Goal: Task Accomplishment & Management: Manage account settings

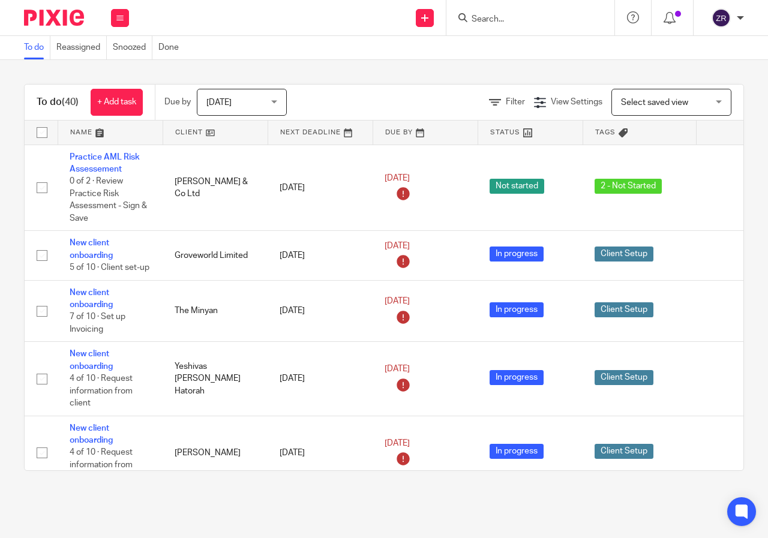
click at [274, 100] on div "Today Today" at bounding box center [242, 102] width 90 height 27
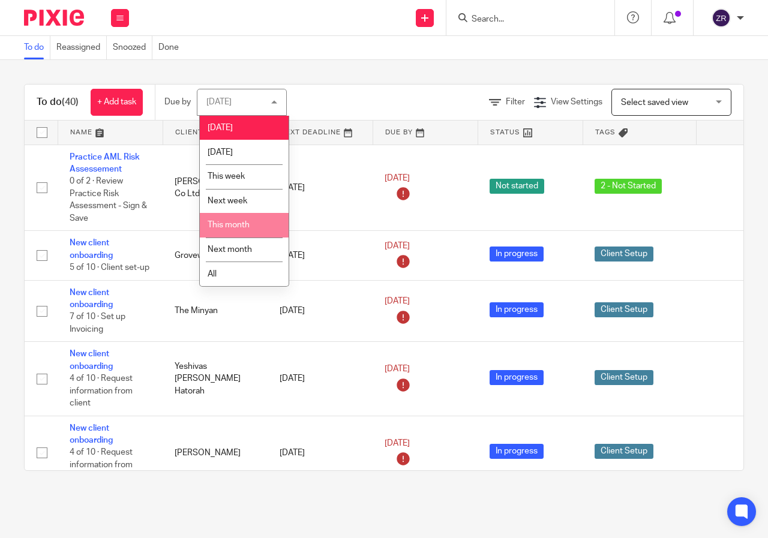
click at [215, 221] on span "This month" at bounding box center [229, 225] width 42 height 8
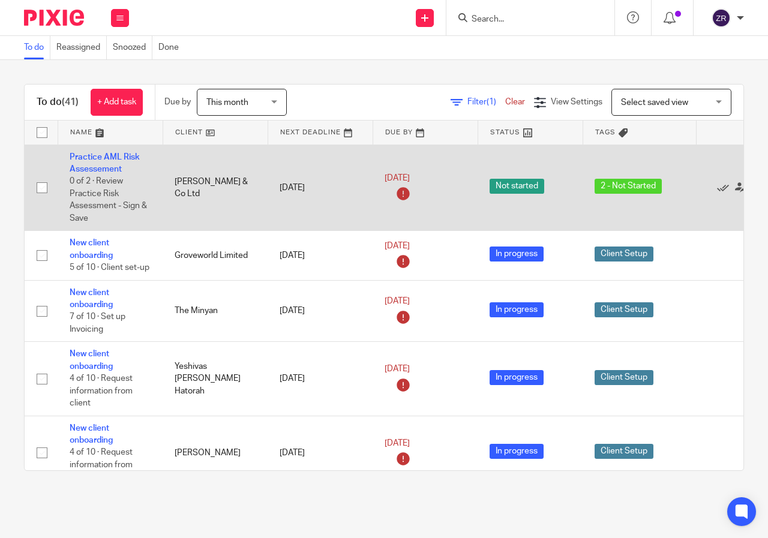
click at [41, 190] on input "checkbox" at bounding box center [42, 187] width 23 height 23
checkbox input "true"
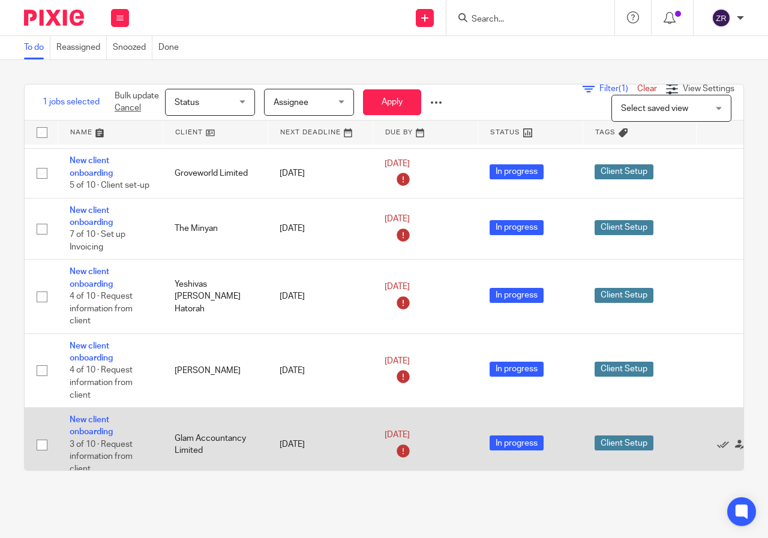
scroll to position [168, 0]
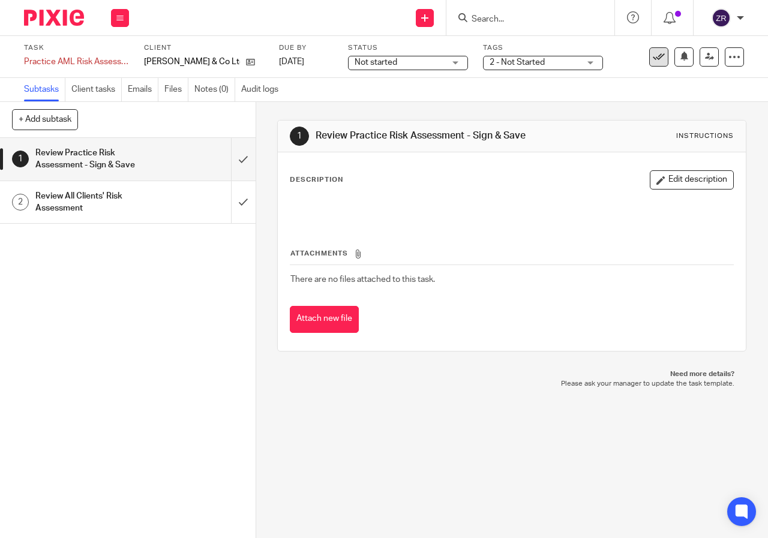
click at [653, 57] on icon at bounding box center [659, 57] width 12 height 12
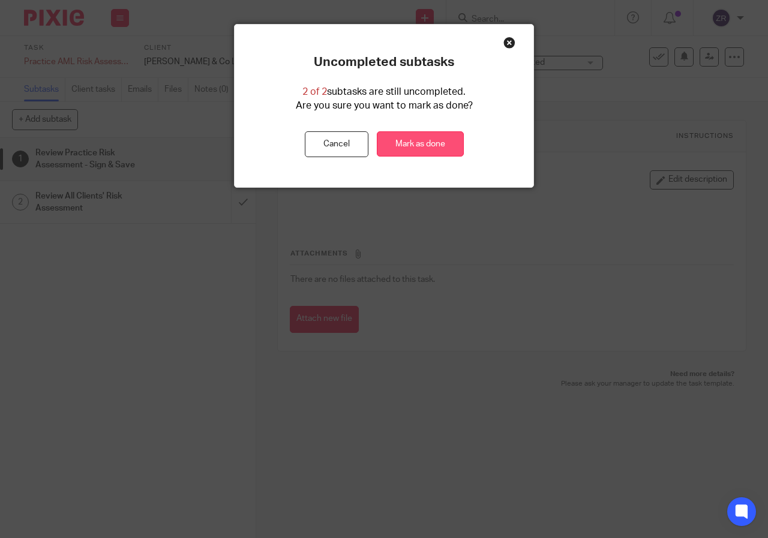
click at [403, 146] on link "Mark as done" at bounding box center [420, 144] width 87 height 26
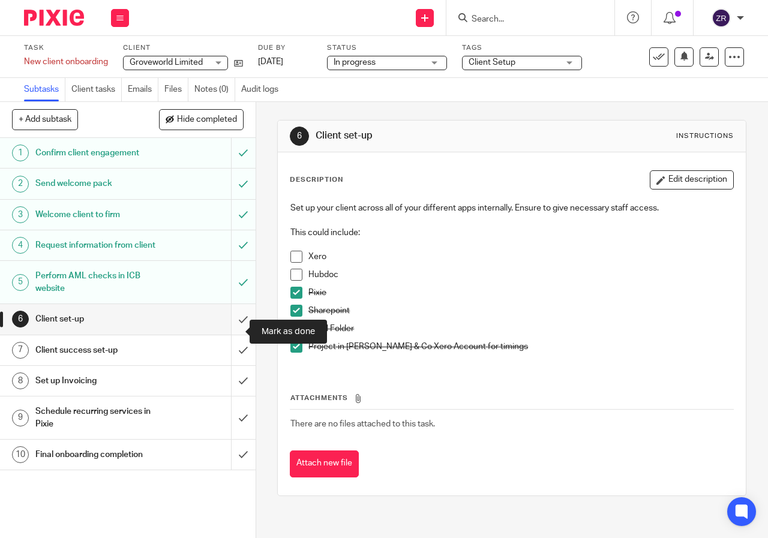
click at [235, 331] on input "submit" at bounding box center [128, 319] width 256 height 30
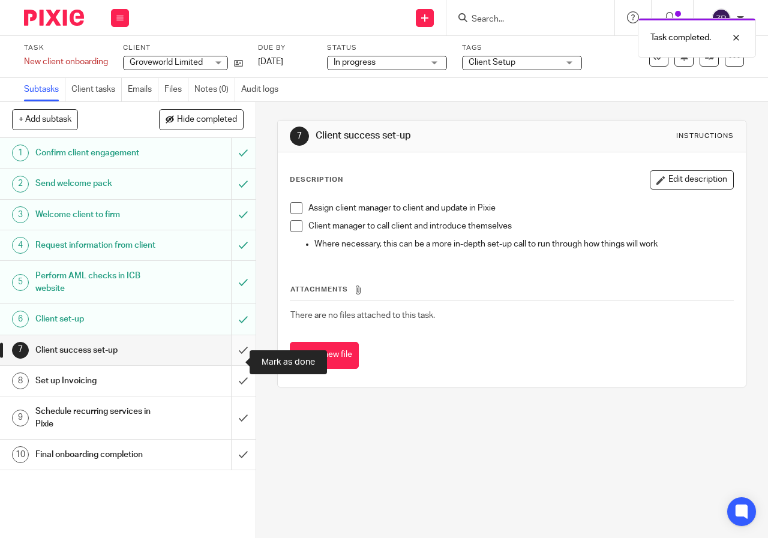
click at [232, 365] on input "submit" at bounding box center [128, 350] width 256 height 30
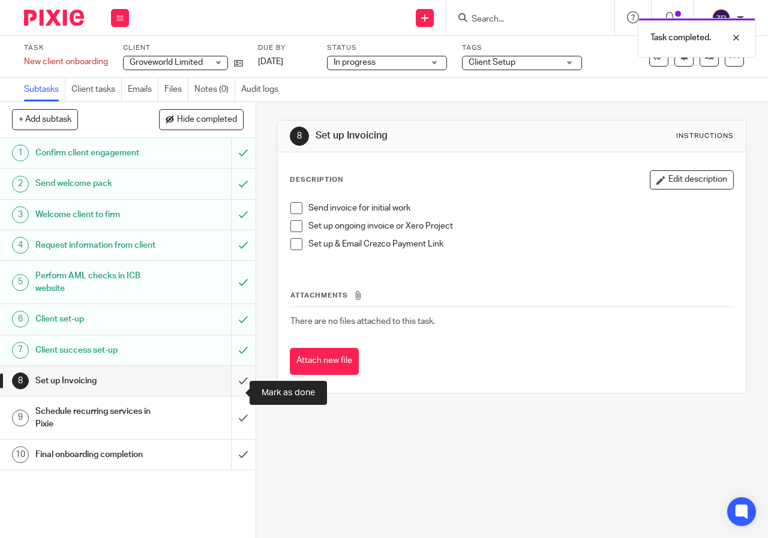
click at [232, 393] on input "submit" at bounding box center [128, 381] width 256 height 30
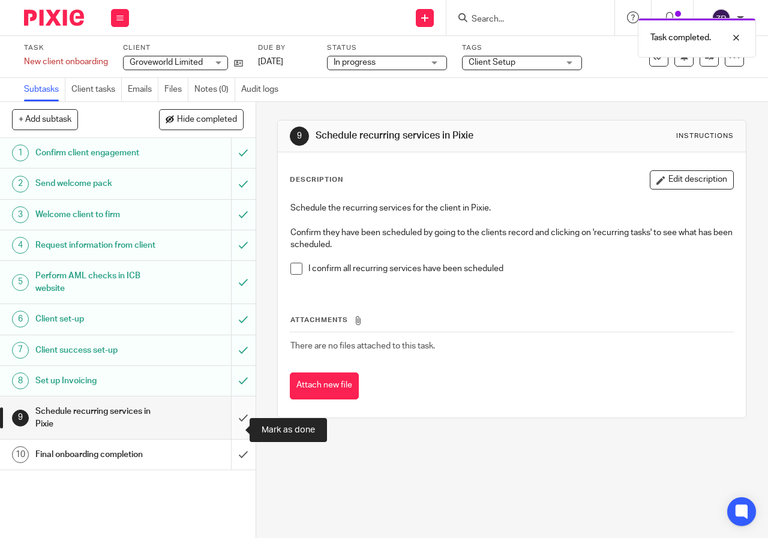
click at [231, 431] on input "submit" at bounding box center [128, 418] width 256 height 43
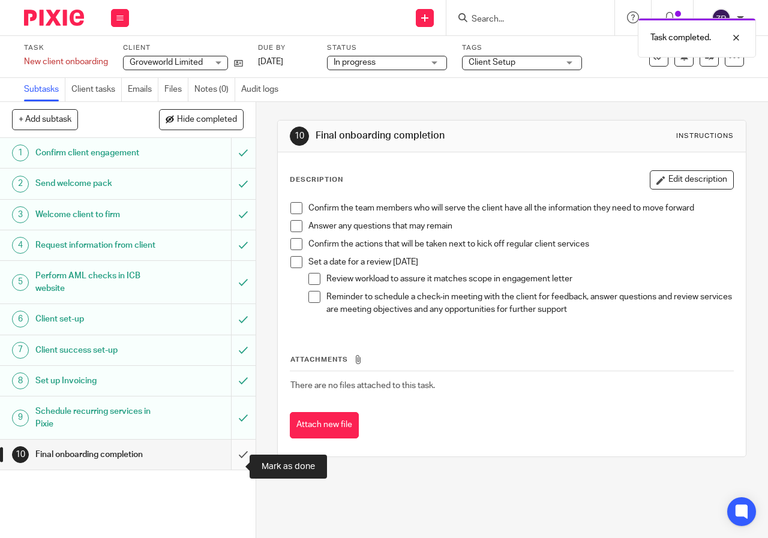
click at [229, 466] on input "submit" at bounding box center [128, 455] width 256 height 30
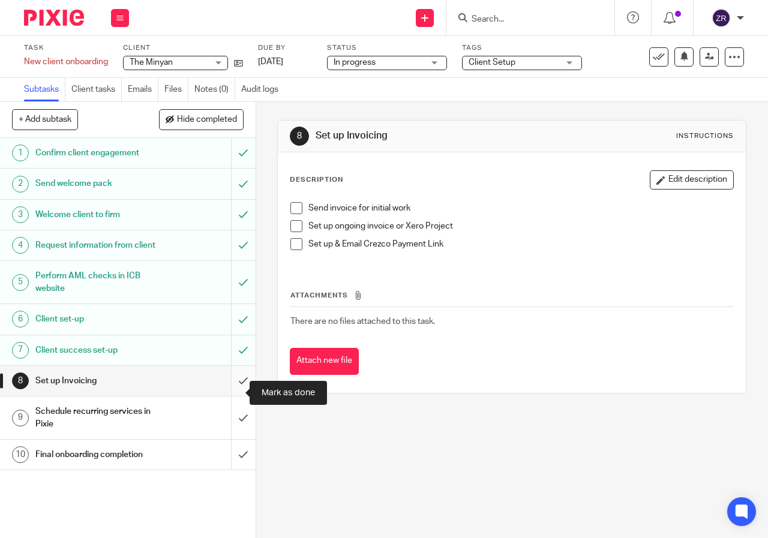
click at [230, 395] on input "submit" at bounding box center [128, 381] width 256 height 30
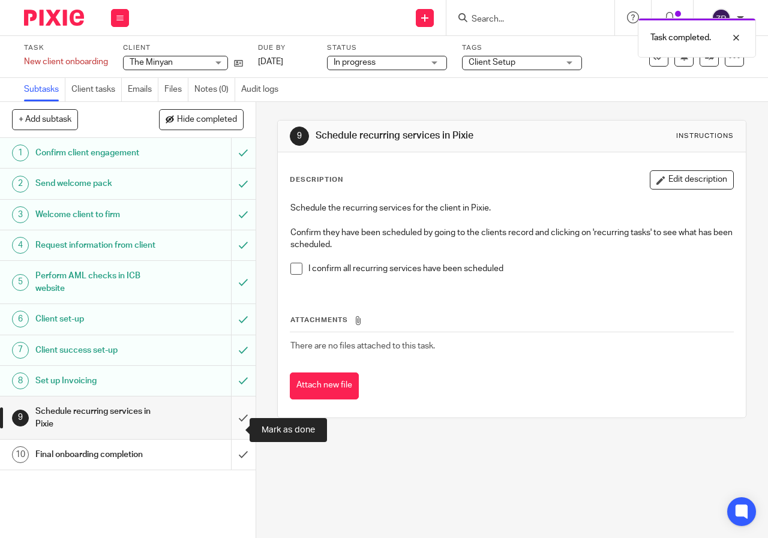
click at [230, 427] on input "submit" at bounding box center [128, 418] width 256 height 43
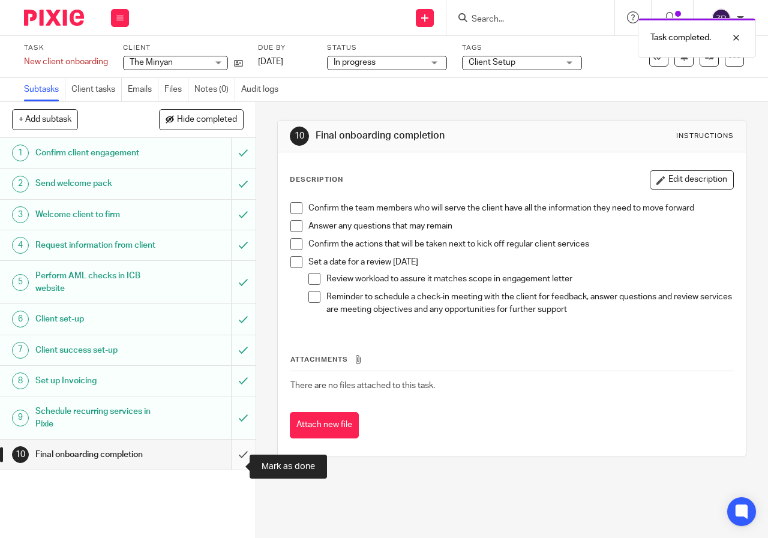
click at [230, 467] on input "submit" at bounding box center [128, 455] width 256 height 30
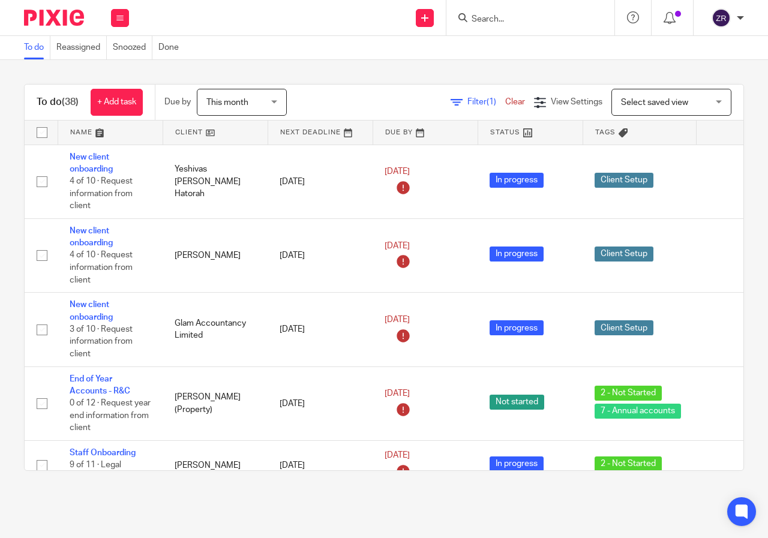
click at [83, 134] on link at bounding box center [110, 133] width 104 height 24
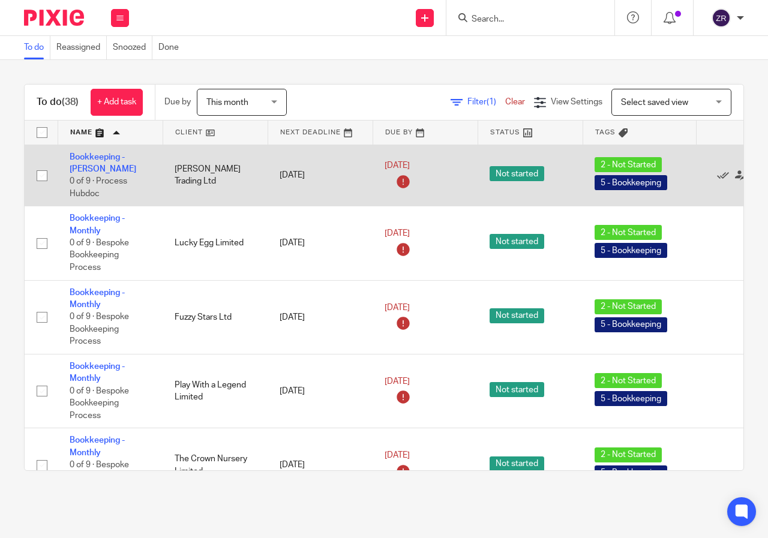
click at [38, 170] on input "checkbox" at bounding box center [42, 175] width 23 height 23
checkbox input "true"
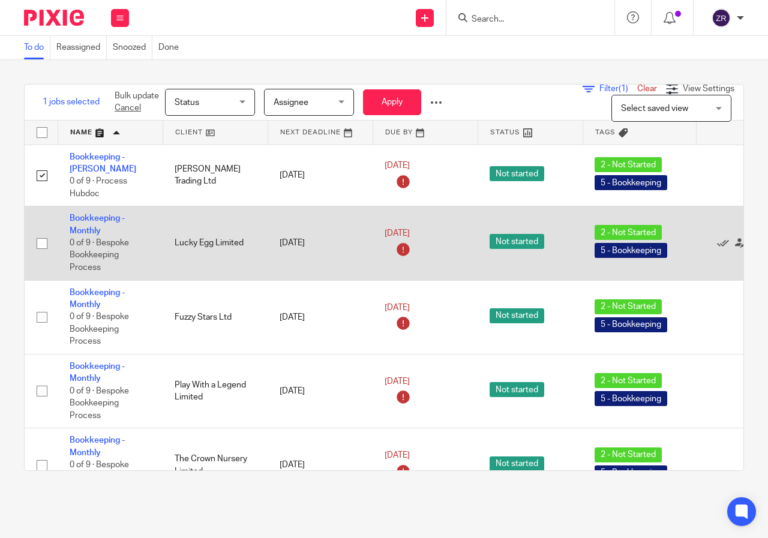
click at [43, 232] on input "checkbox" at bounding box center [42, 243] width 23 height 23
checkbox input "true"
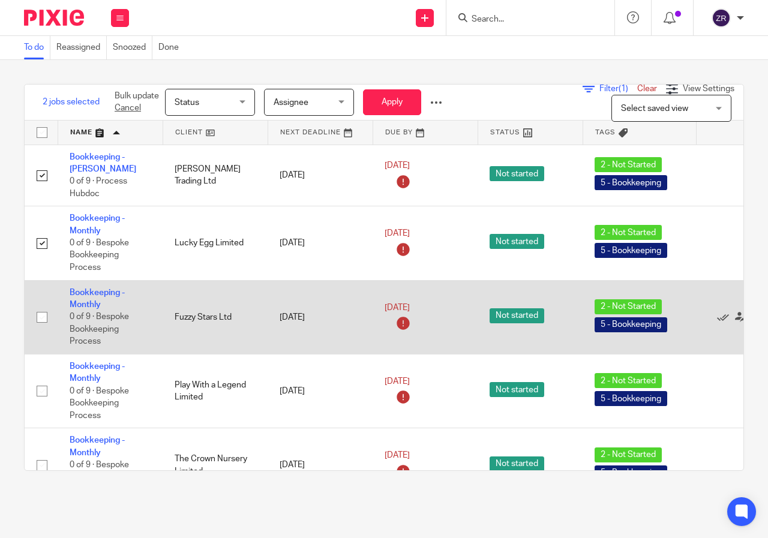
click at [37, 311] on input "checkbox" at bounding box center [42, 317] width 23 height 23
checkbox input "true"
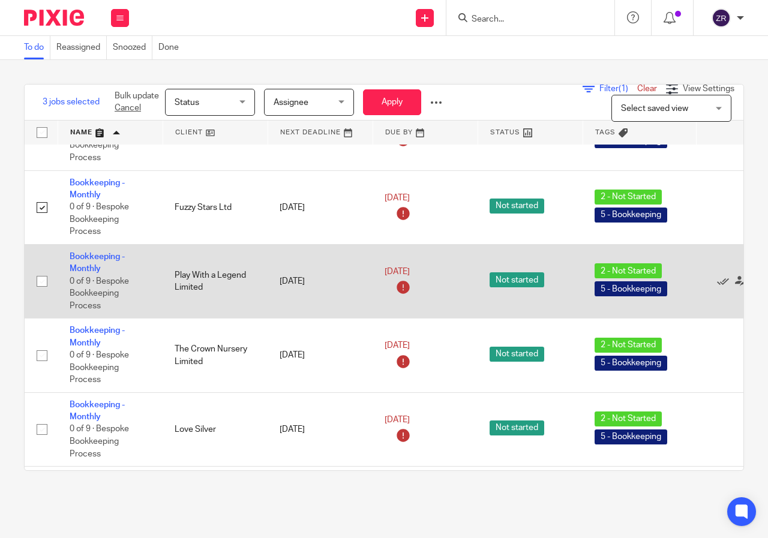
scroll to position [120, 0]
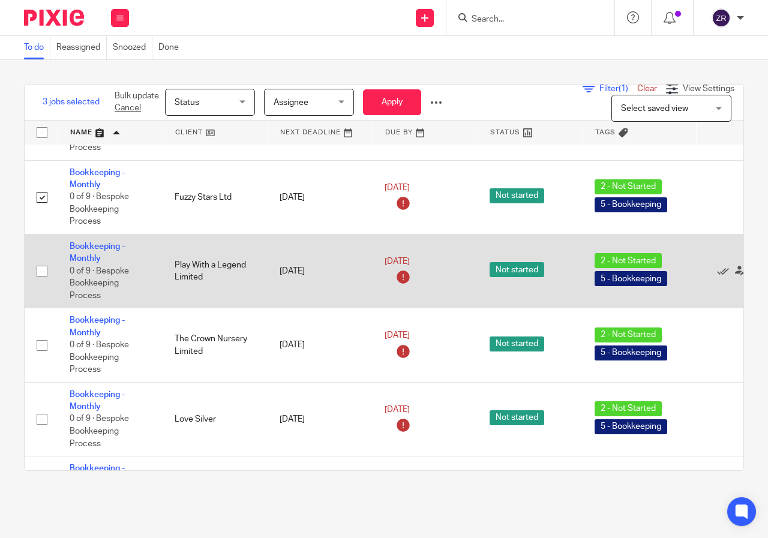
click at [41, 260] on input "checkbox" at bounding box center [42, 271] width 23 height 23
checkbox input "true"
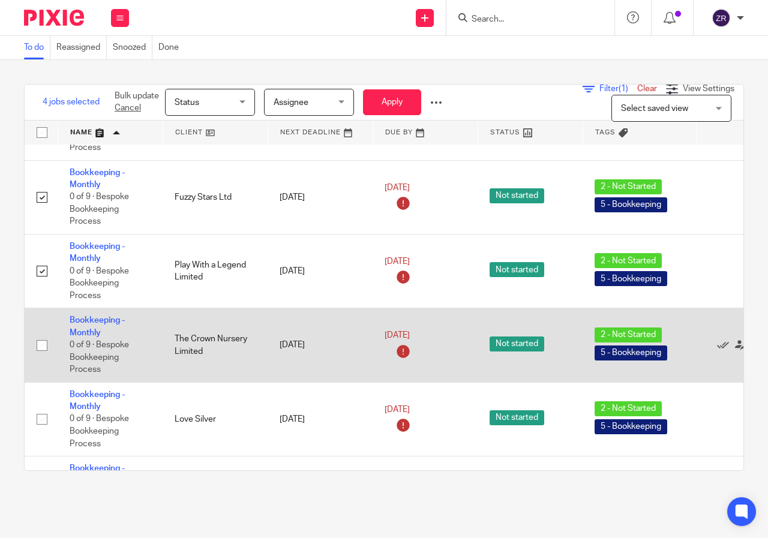
click at [40, 336] on input "checkbox" at bounding box center [42, 345] width 23 height 23
checkbox input "true"
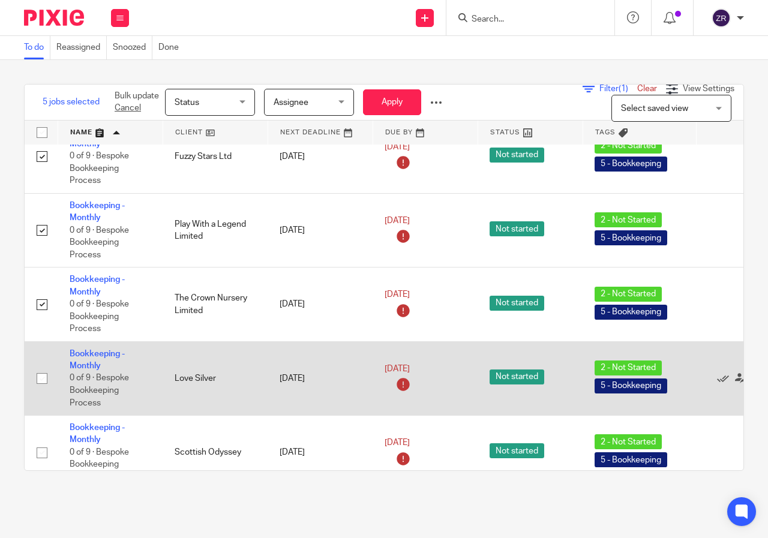
scroll to position [240, 0]
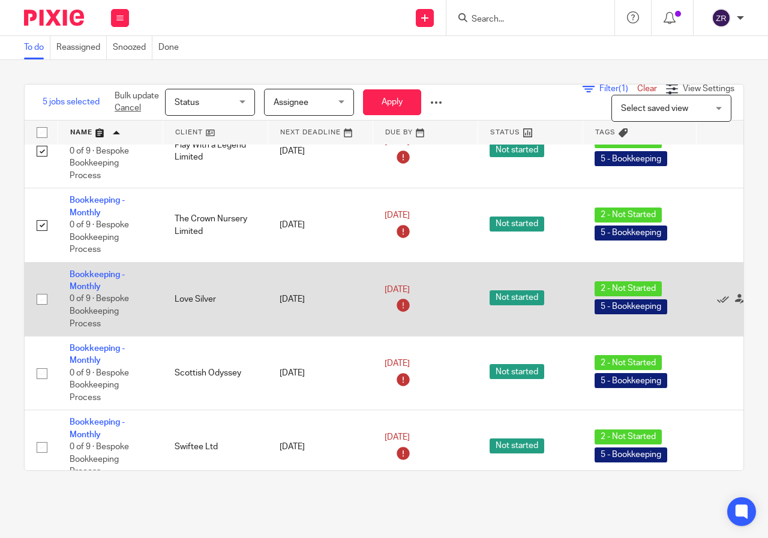
click at [35, 290] on input "checkbox" at bounding box center [42, 299] width 23 height 23
checkbox input "true"
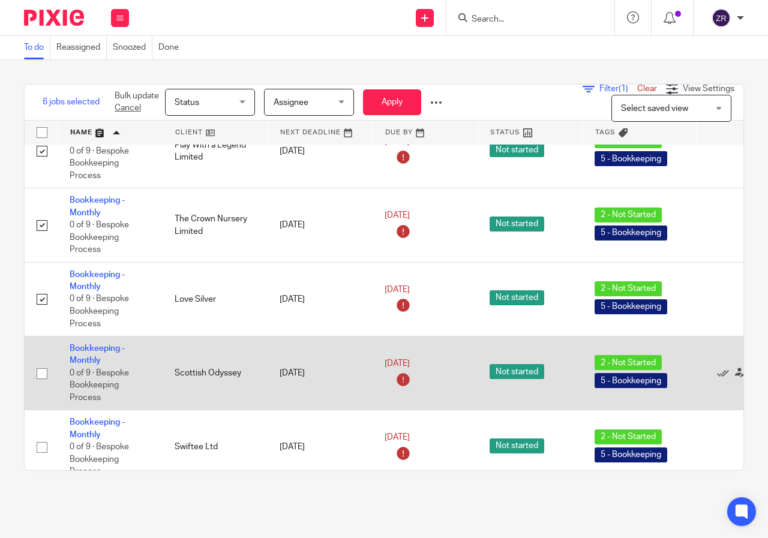
click at [43, 362] on input "checkbox" at bounding box center [42, 373] width 23 height 23
checkbox input "true"
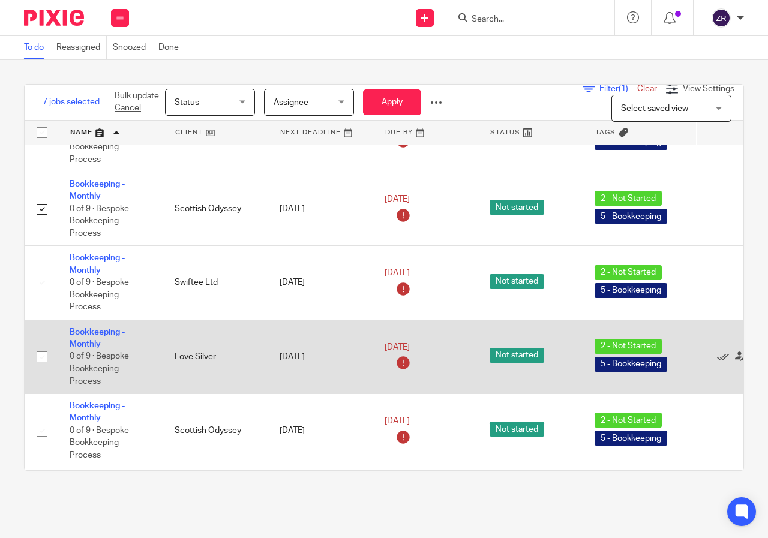
scroll to position [420, 0]
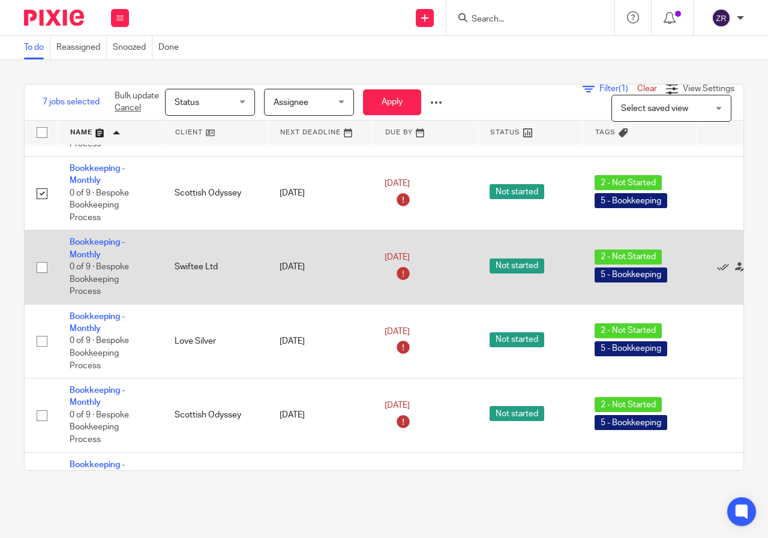
click at [42, 259] on input "checkbox" at bounding box center [42, 267] width 23 height 23
checkbox input "true"
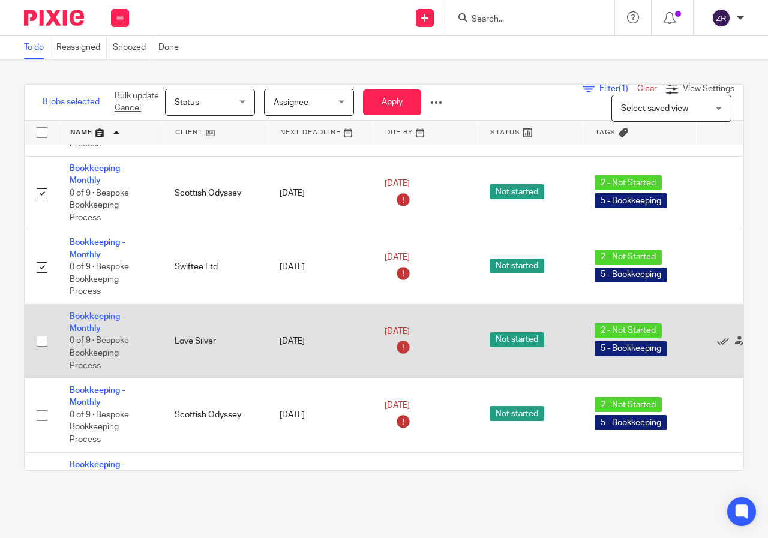
click at [45, 330] on input "checkbox" at bounding box center [42, 341] width 23 height 23
checkbox input "true"
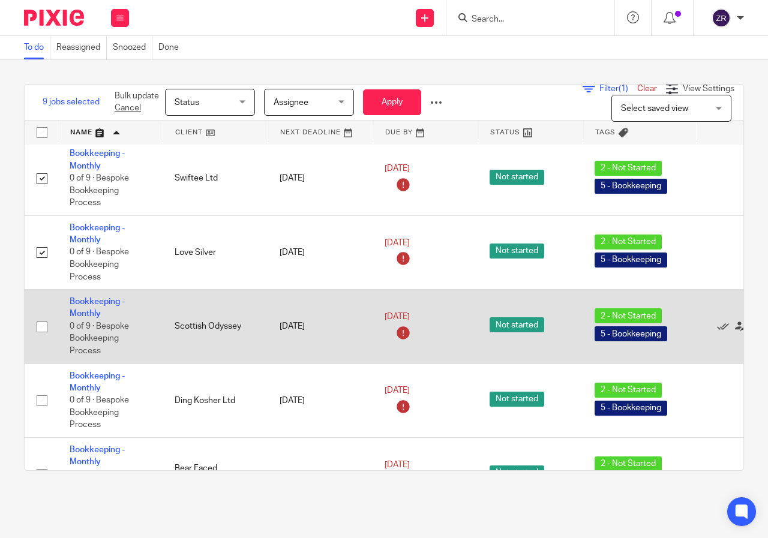
scroll to position [540, 0]
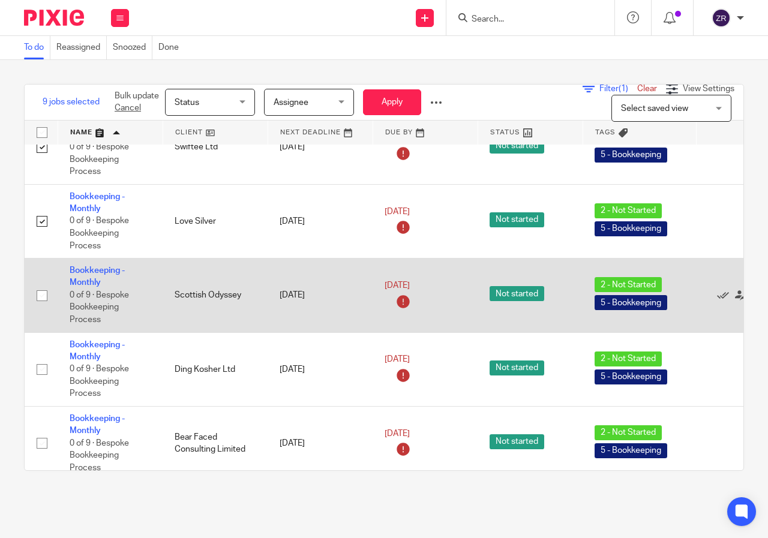
click at [41, 284] on input "checkbox" at bounding box center [42, 295] width 23 height 23
checkbox input "true"
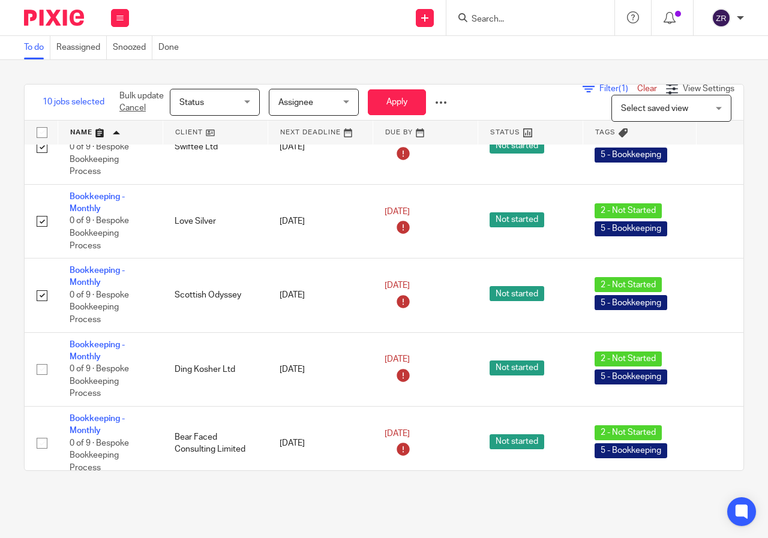
click at [241, 103] on span "Status" at bounding box center [211, 101] width 64 height 25
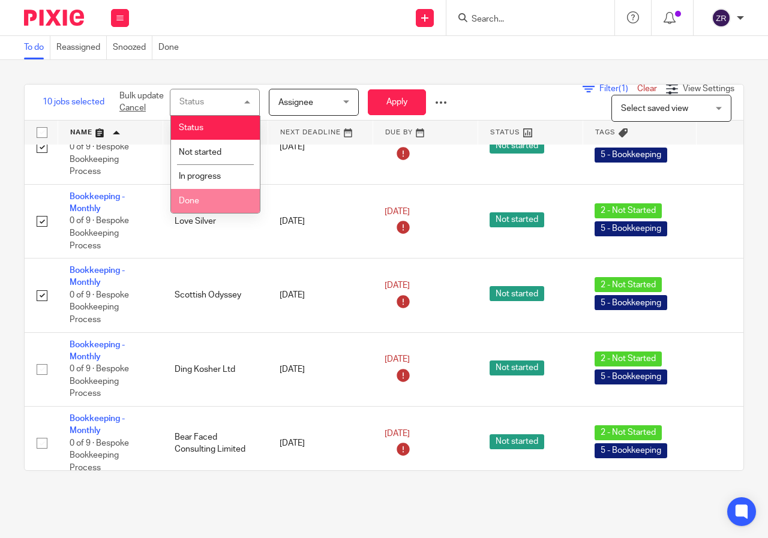
click at [194, 203] on span "Done" at bounding box center [189, 201] width 20 height 8
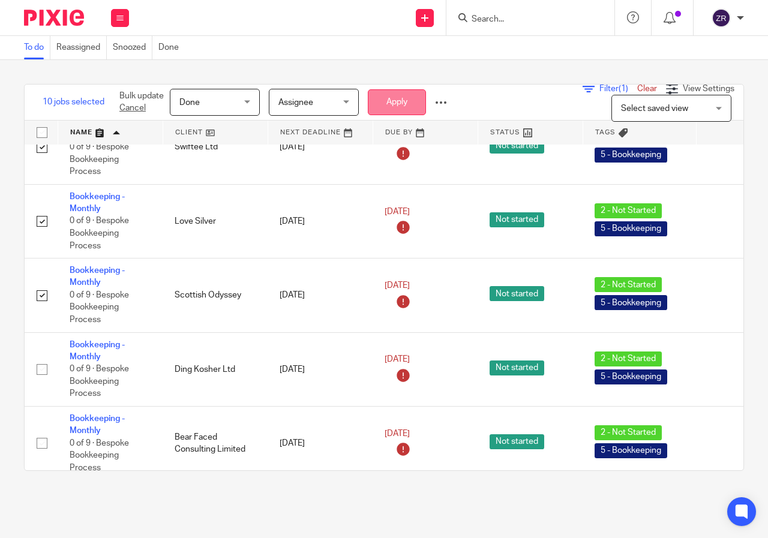
click at [392, 99] on button "Apply" at bounding box center [397, 102] width 58 height 26
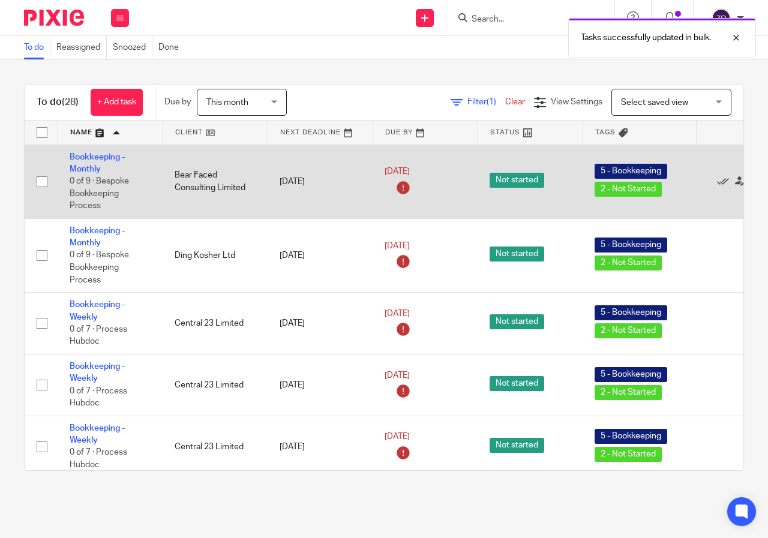
click at [40, 182] on input "checkbox" at bounding box center [42, 181] width 23 height 23
checkbox input "true"
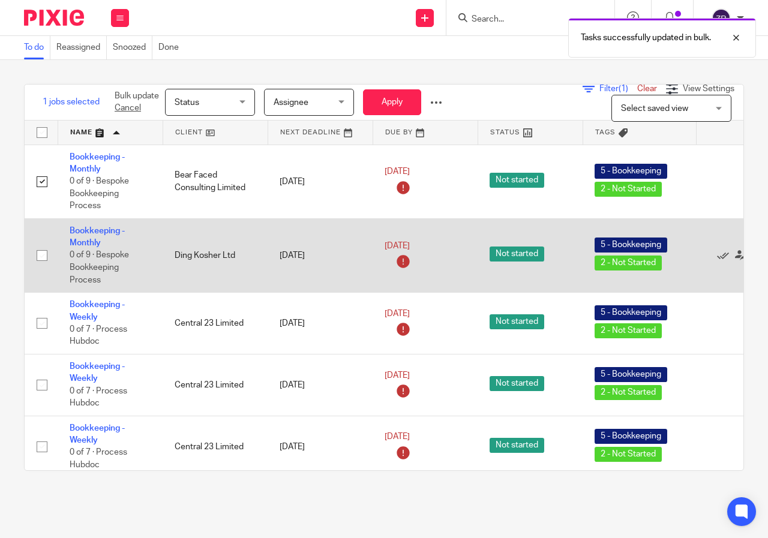
click at [46, 253] on input "checkbox" at bounding box center [42, 255] width 23 height 23
checkbox input "true"
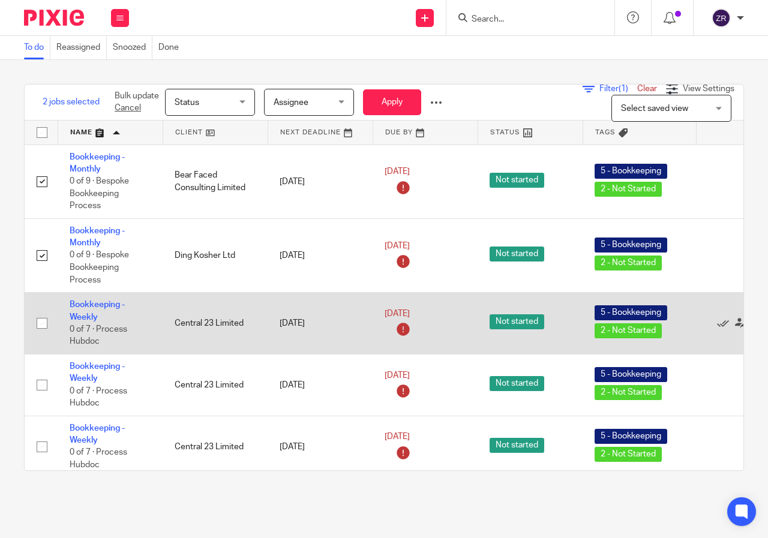
click at [40, 323] on input "checkbox" at bounding box center [42, 323] width 23 height 23
checkbox input "true"
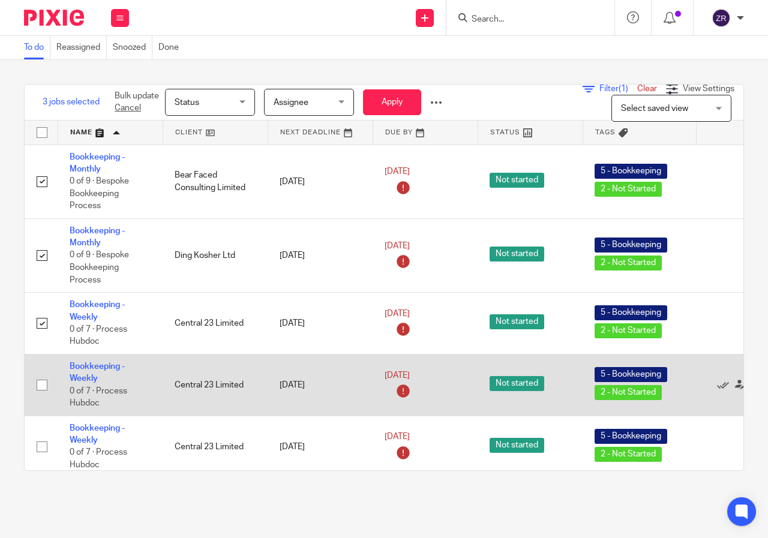
click at [33, 385] on input "checkbox" at bounding box center [42, 385] width 23 height 23
checkbox input "true"
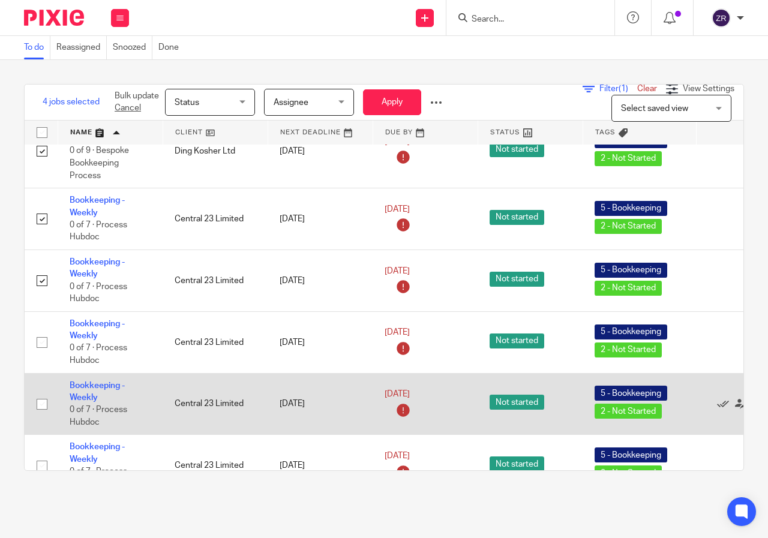
scroll to position [120, 0]
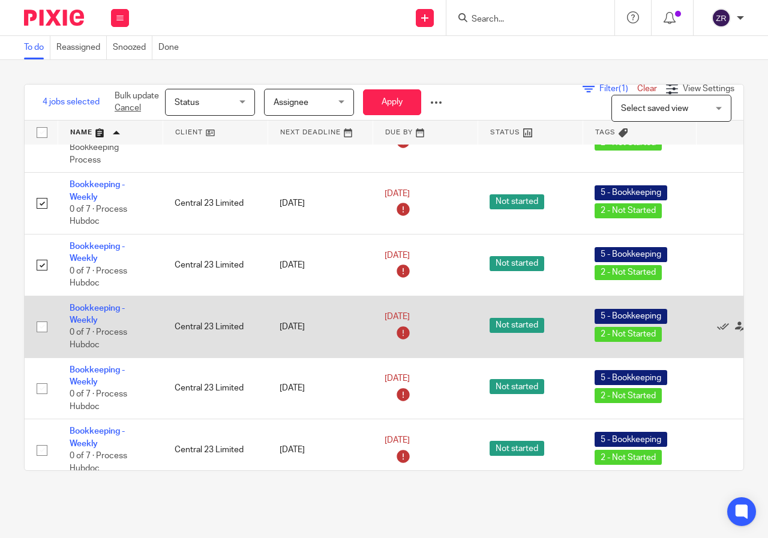
drag, startPoint x: 38, startPoint y: 327, endPoint x: 35, endPoint y: 345, distance: 18.2
click at [37, 329] on input "checkbox" at bounding box center [42, 327] width 23 height 23
checkbox input "true"
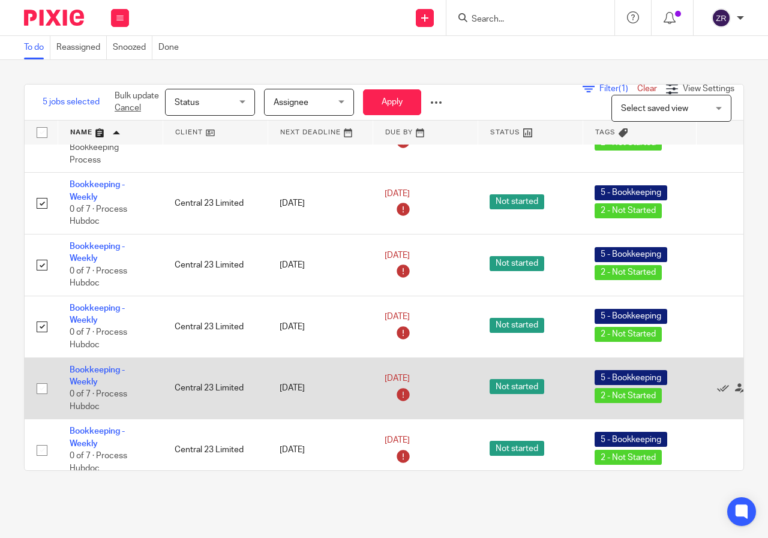
click at [38, 388] on input "checkbox" at bounding box center [42, 388] width 23 height 23
checkbox input "true"
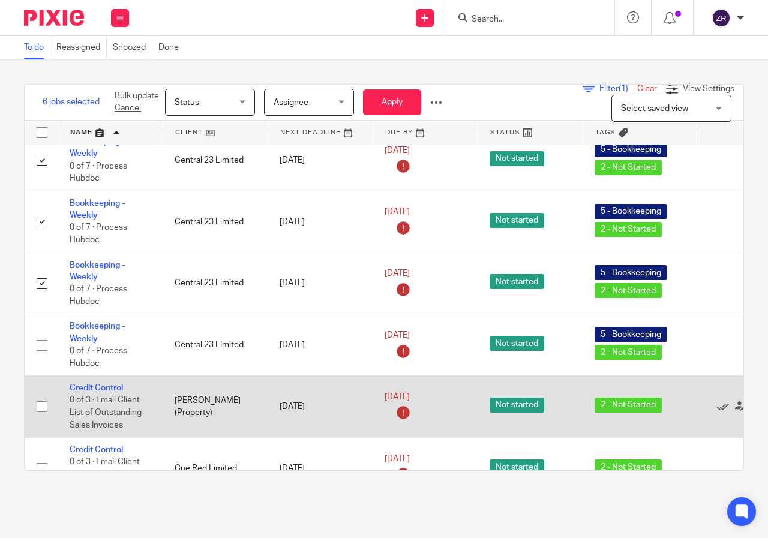
scroll to position [240, 0]
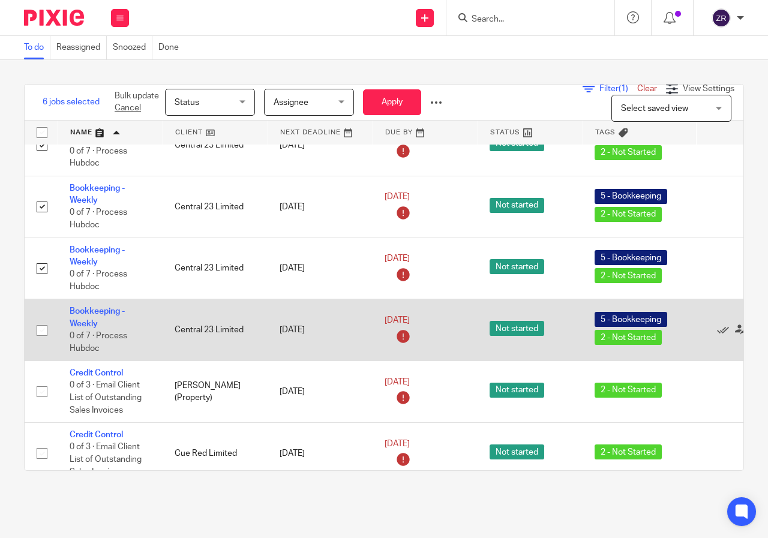
click at [44, 334] on input "checkbox" at bounding box center [42, 330] width 23 height 23
checkbox input "true"
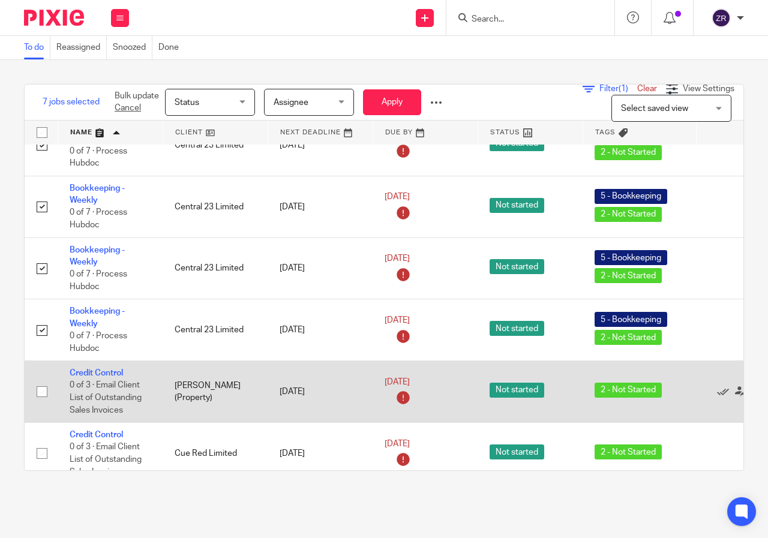
click at [38, 391] on input "checkbox" at bounding box center [42, 391] width 23 height 23
checkbox input "true"
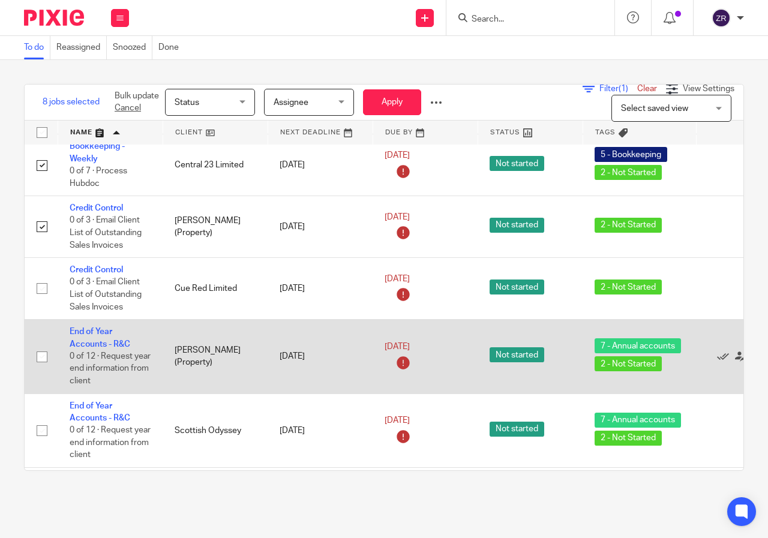
scroll to position [420, 0]
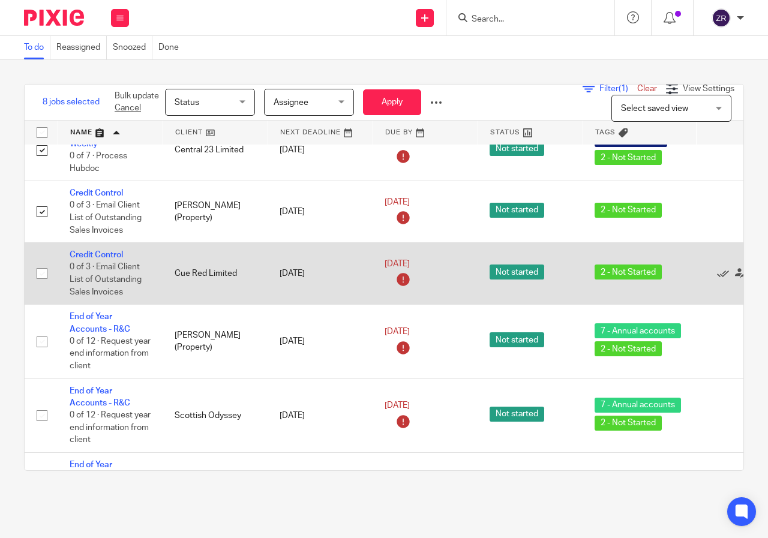
click at [46, 274] on input "checkbox" at bounding box center [42, 273] width 23 height 23
checkbox input "true"
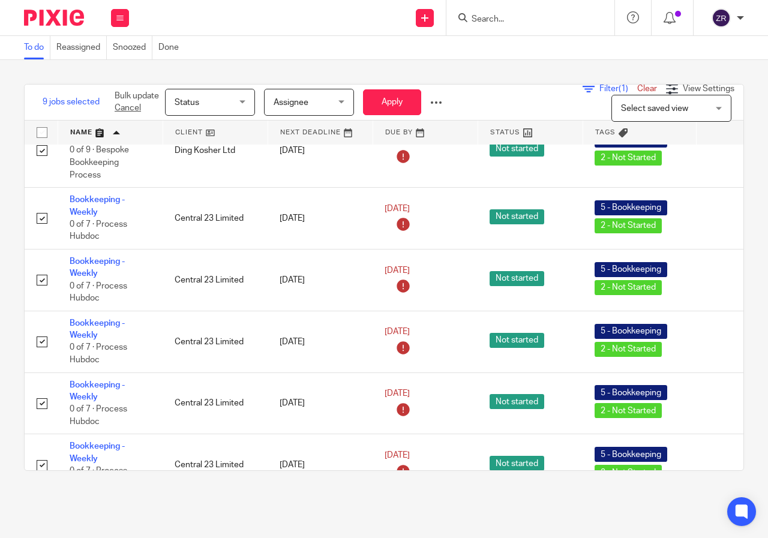
scroll to position [0, 0]
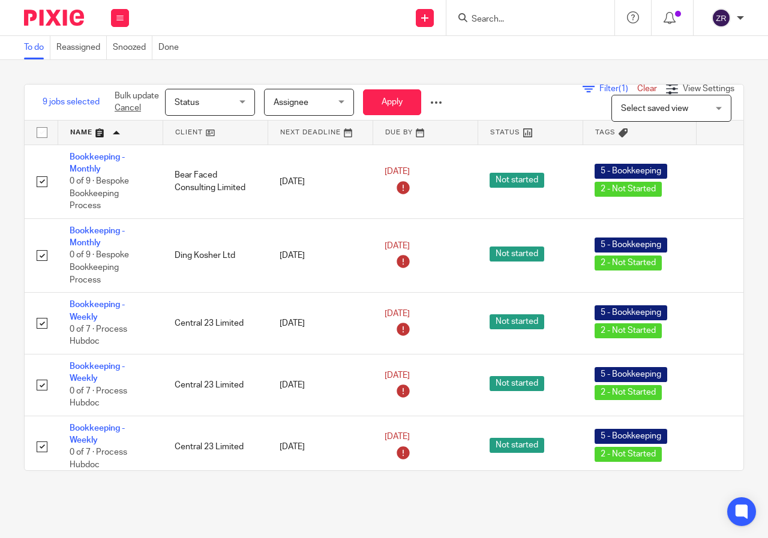
click at [317, 98] on span "Assignee" at bounding box center [306, 101] width 64 height 25
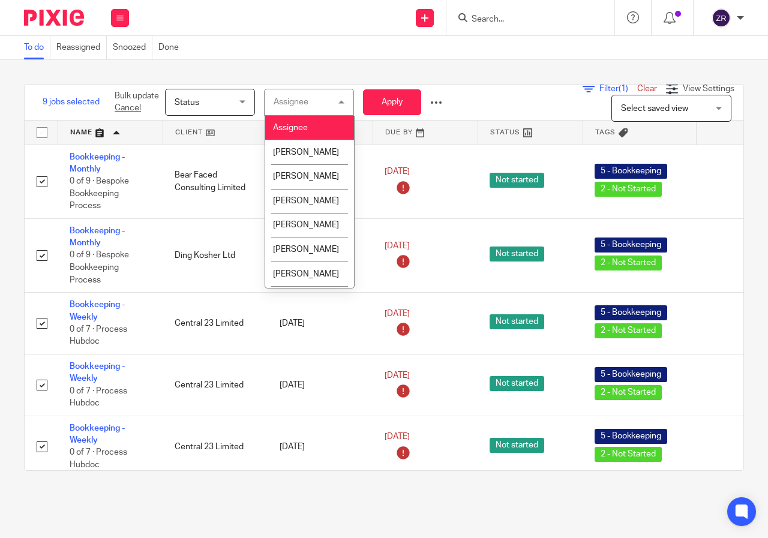
click at [227, 99] on span "Status" at bounding box center [207, 101] width 64 height 25
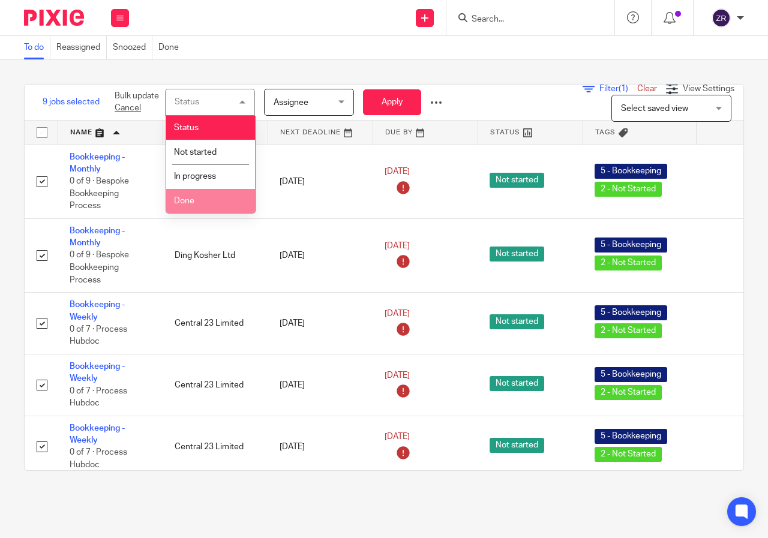
click at [176, 200] on span "Done" at bounding box center [184, 201] width 20 height 8
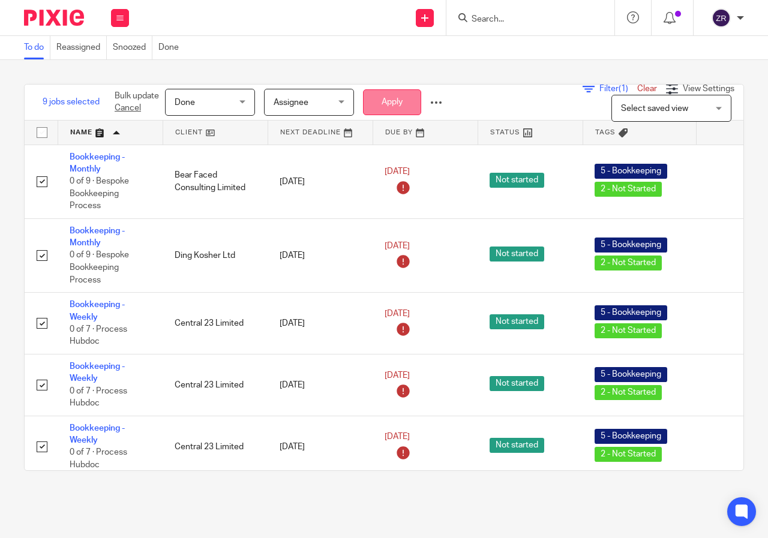
click at [397, 97] on button "Apply" at bounding box center [392, 102] width 58 height 26
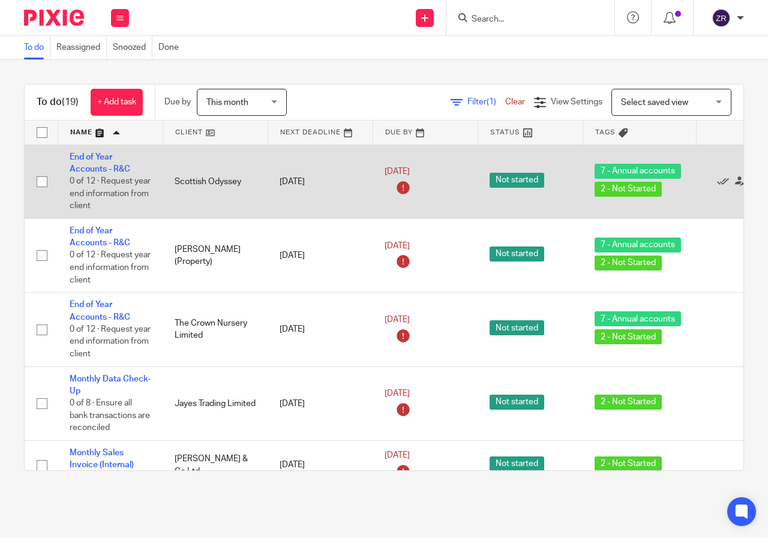
click at [41, 182] on input "checkbox" at bounding box center [42, 181] width 23 height 23
checkbox input "true"
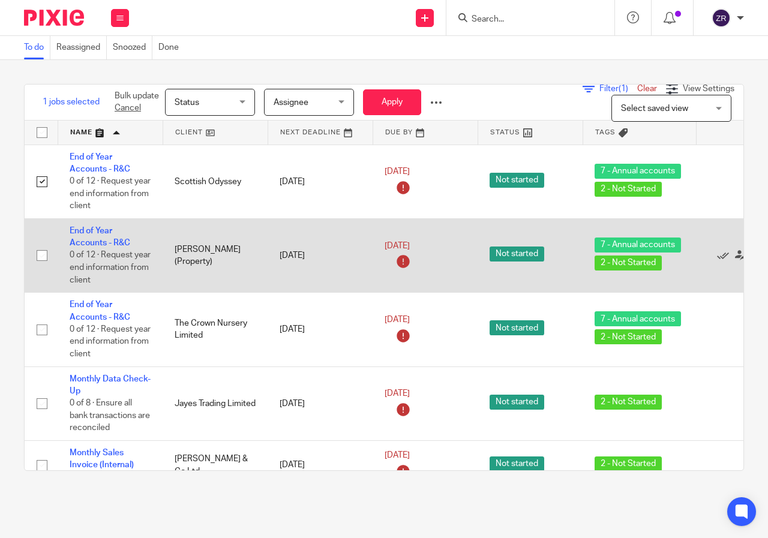
click at [42, 255] on input "checkbox" at bounding box center [42, 255] width 23 height 23
checkbox input "true"
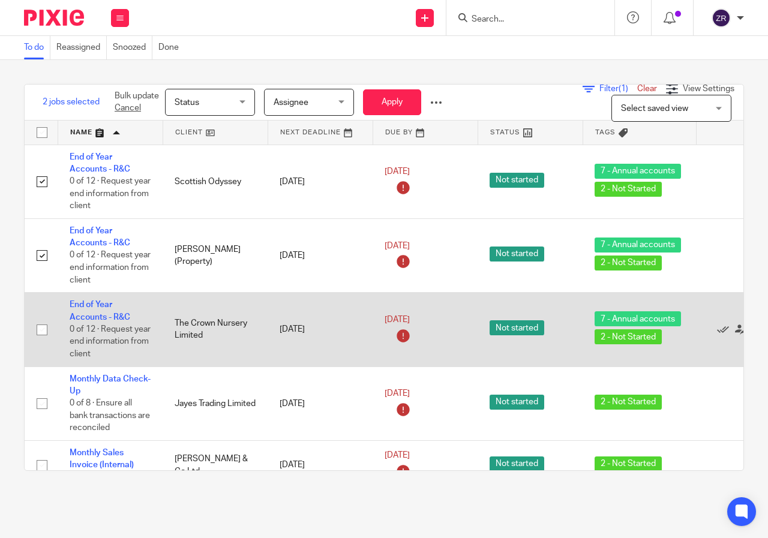
click at [41, 331] on input "checkbox" at bounding box center [42, 330] width 23 height 23
checkbox input "true"
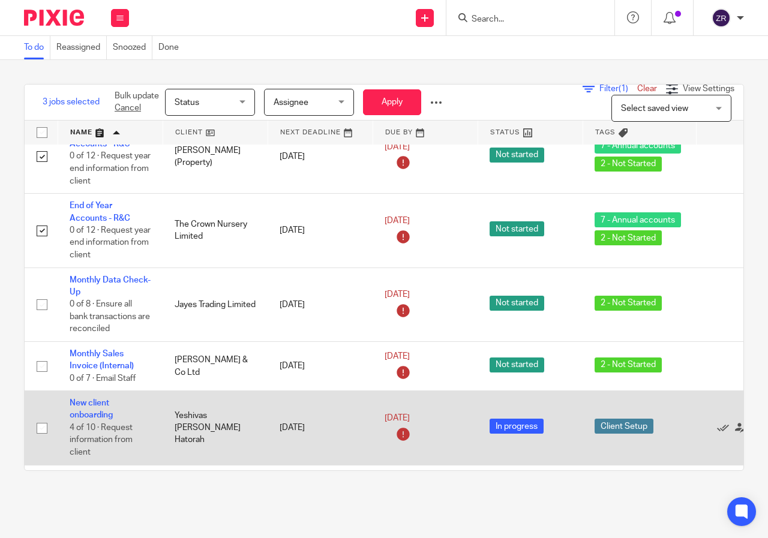
scroll to position [180, 0]
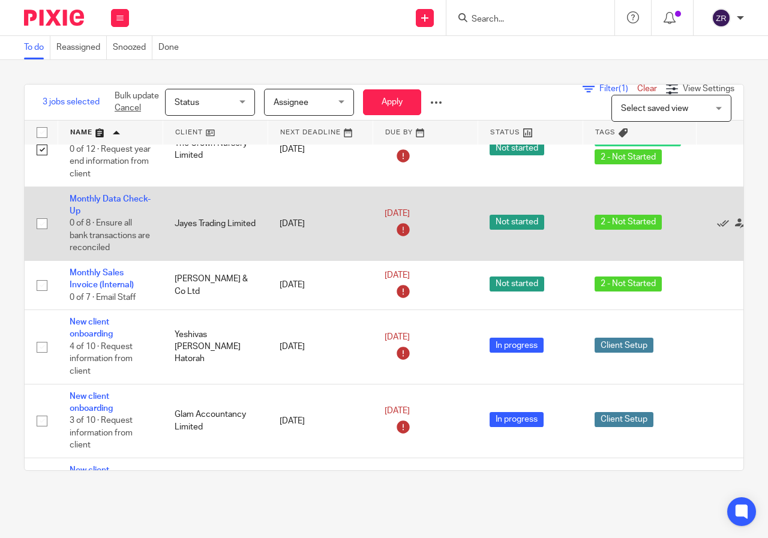
click at [41, 223] on input "checkbox" at bounding box center [42, 223] width 23 height 23
checkbox input "true"
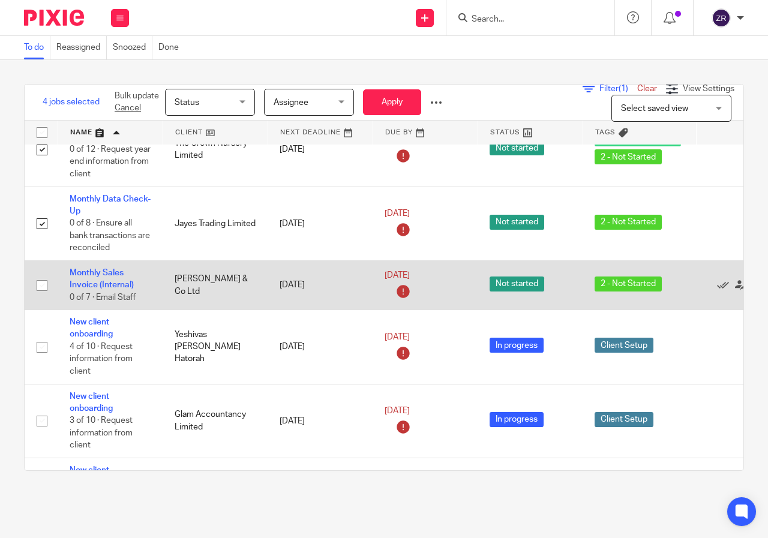
click at [40, 285] on input "checkbox" at bounding box center [42, 285] width 23 height 23
checkbox input "true"
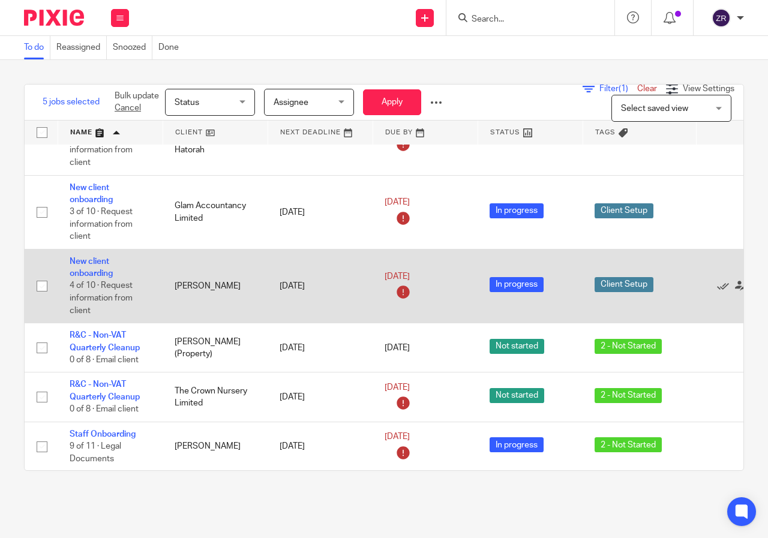
scroll to position [420, 0]
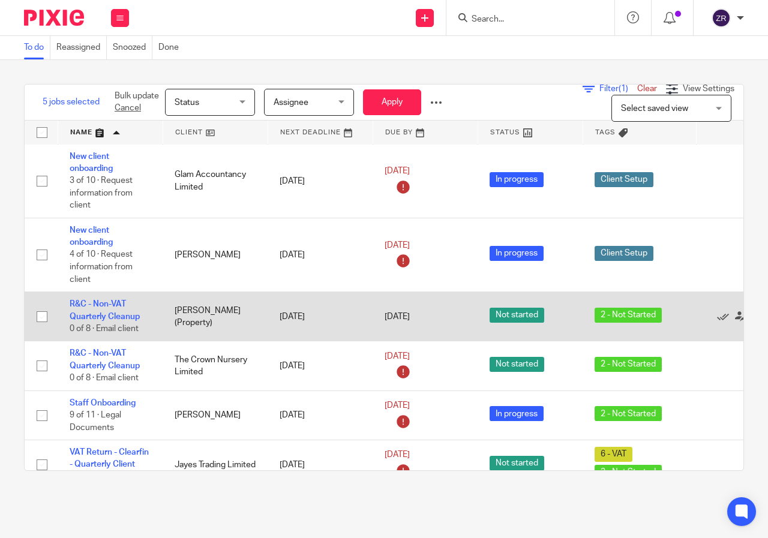
click at [43, 316] on input "checkbox" at bounding box center [42, 316] width 23 height 23
checkbox input "true"
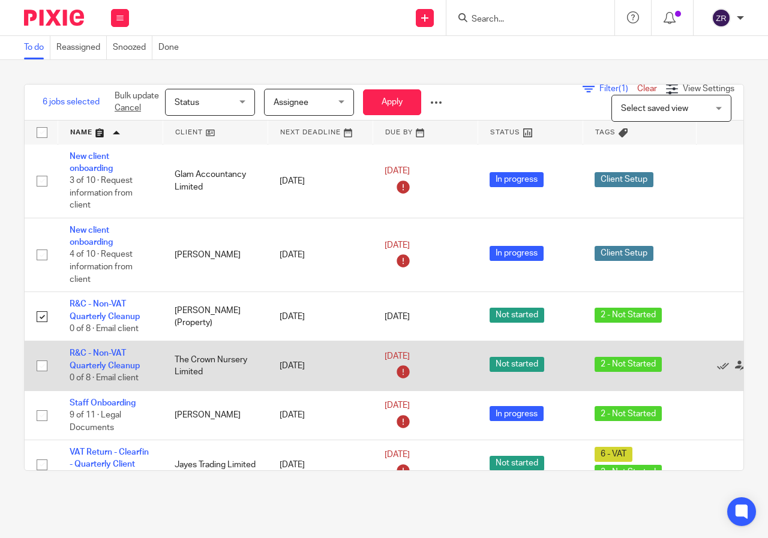
click at [44, 364] on input "checkbox" at bounding box center [42, 366] width 23 height 23
checkbox input "true"
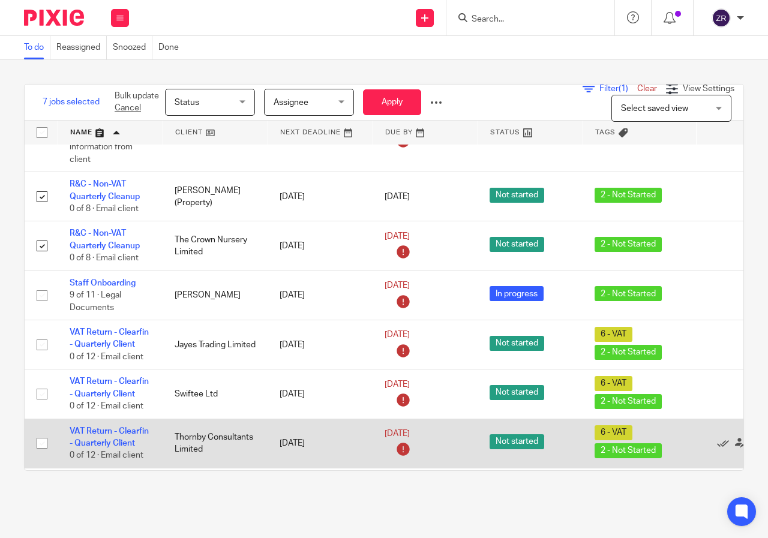
scroll to position [600, 0]
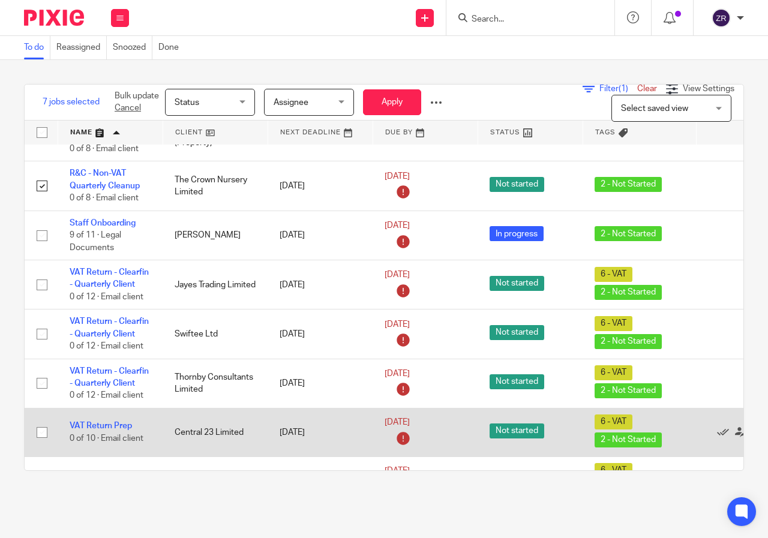
click at [42, 431] on input "checkbox" at bounding box center [42, 432] width 23 height 23
checkbox input "true"
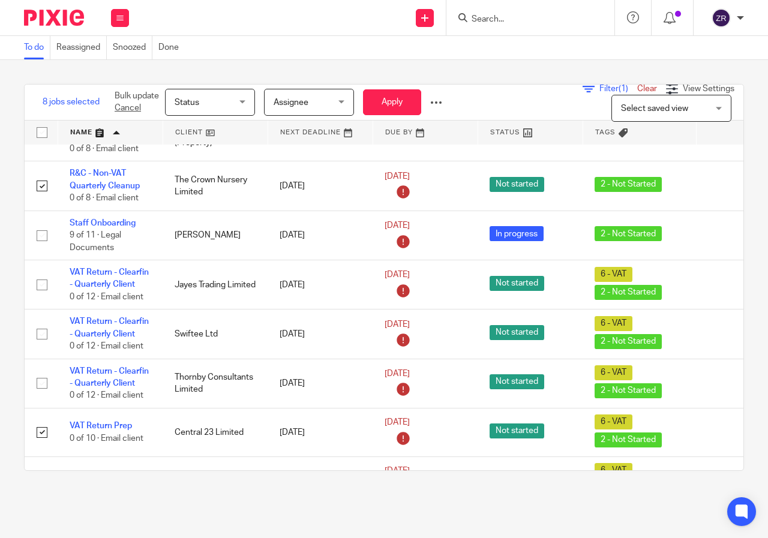
click at [208, 103] on span "Status" at bounding box center [207, 101] width 64 height 25
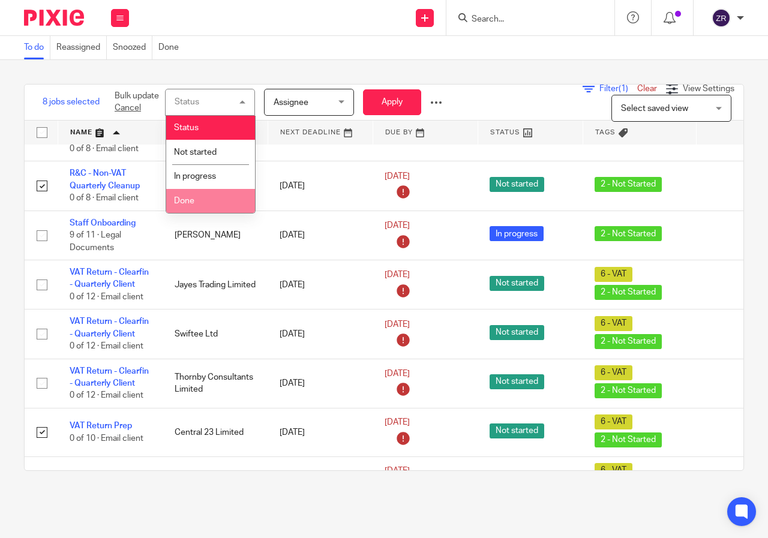
click at [181, 202] on span "Done" at bounding box center [184, 201] width 20 height 8
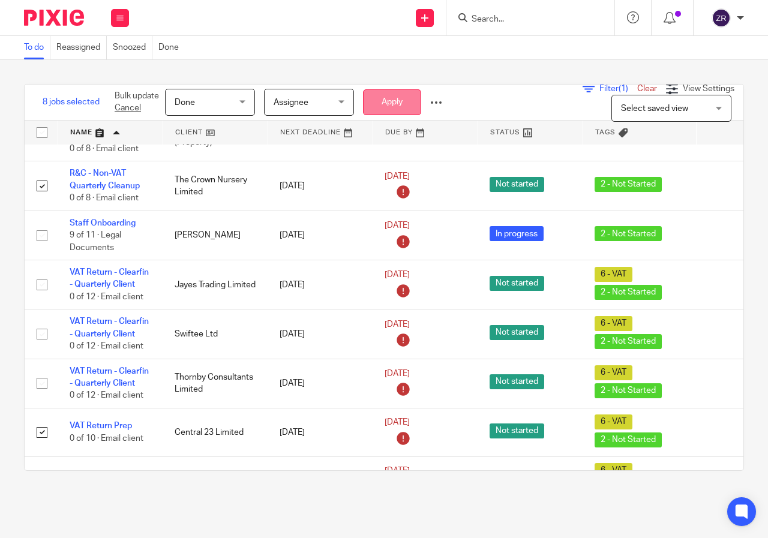
click at [403, 100] on button "Apply" at bounding box center [392, 102] width 58 height 26
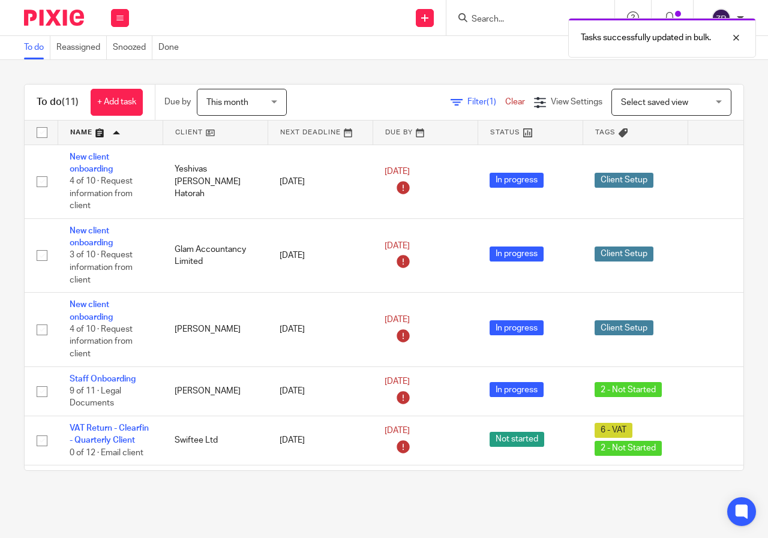
click at [80, 130] on link at bounding box center [110, 133] width 104 height 24
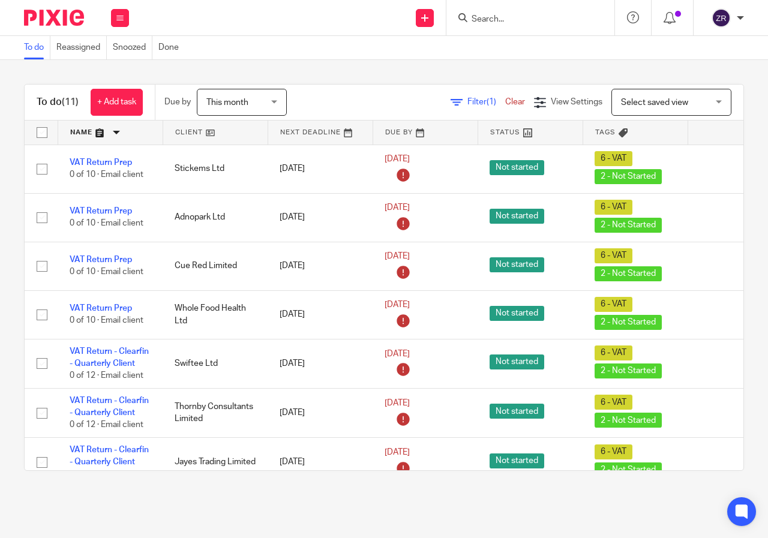
click at [81, 128] on link at bounding box center [110, 133] width 104 height 24
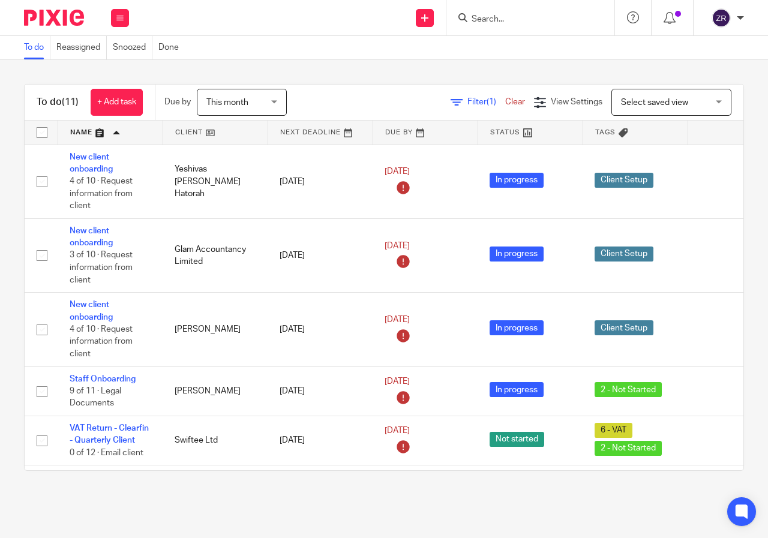
click at [82, 135] on link at bounding box center [110, 133] width 104 height 24
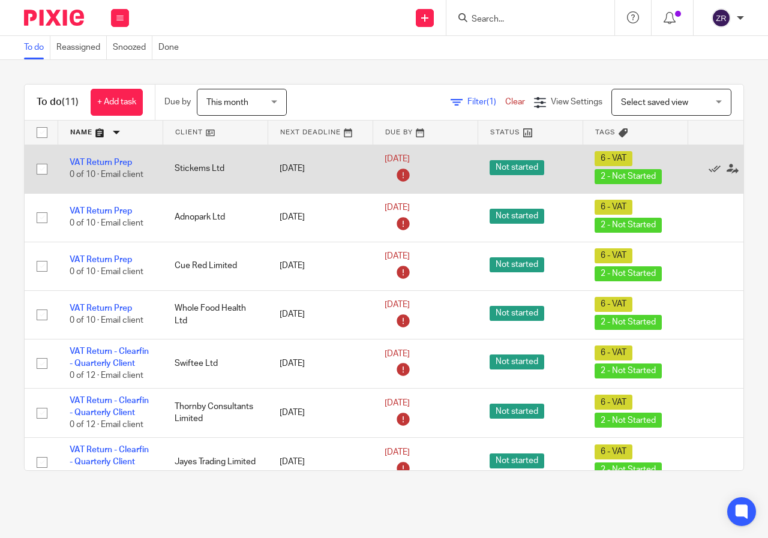
click at [42, 169] on input "checkbox" at bounding box center [42, 169] width 23 height 23
checkbox input "true"
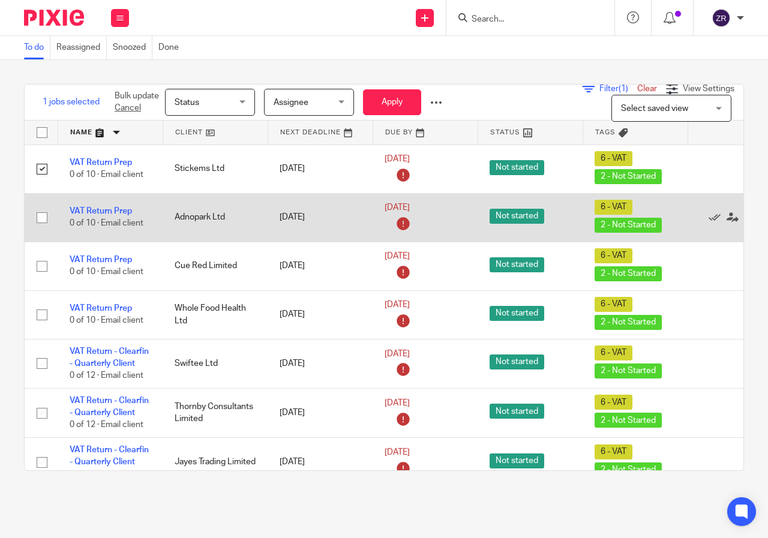
click at [40, 217] on input "checkbox" at bounding box center [42, 217] width 23 height 23
checkbox input "true"
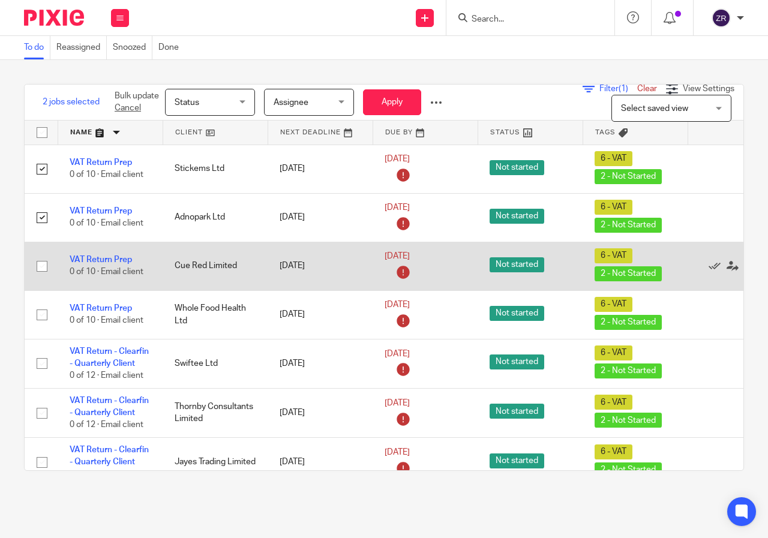
click at [41, 265] on input "checkbox" at bounding box center [42, 266] width 23 height 23
checkbox input "true"
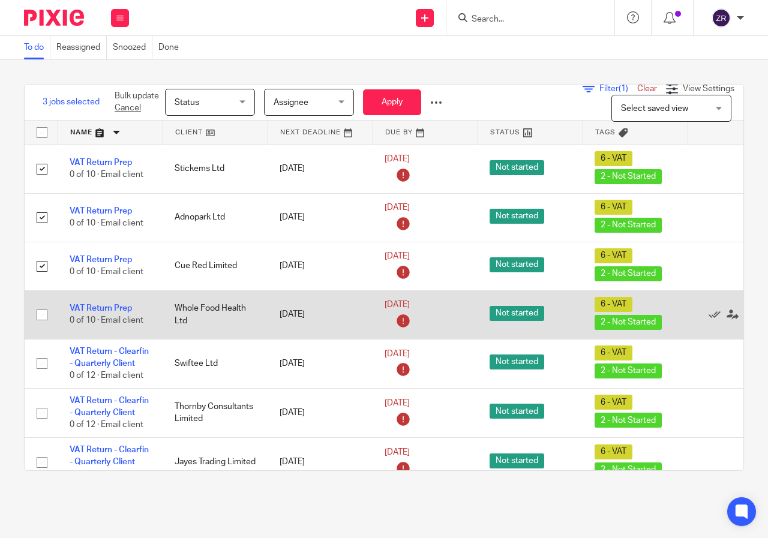
click at [40, 314] on input "checkbox" at bounding box center [42, 315] width 23 height 23
checkbox input "true"
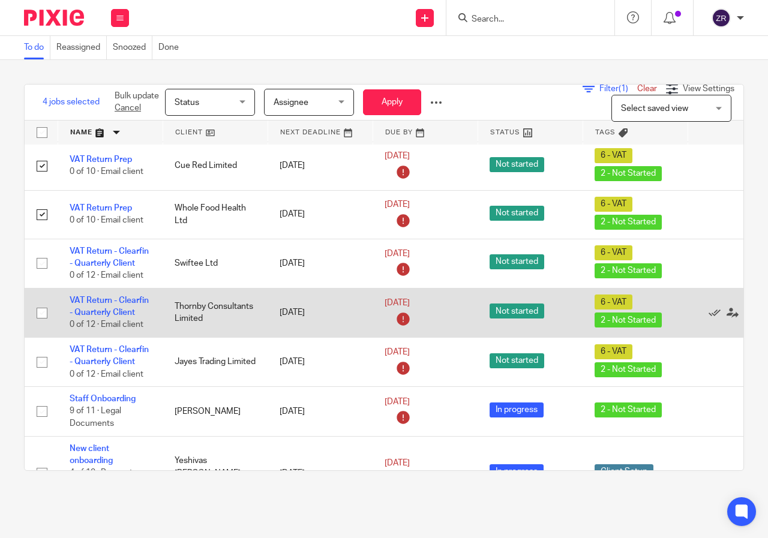
scroll to position [120, 0]
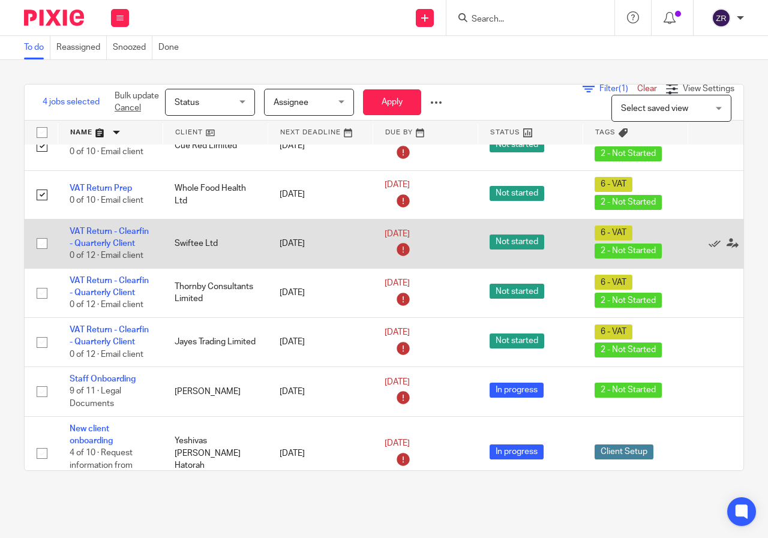
click at [40, 244] on input "checkbox" at bounding box center [42, 243] width 23 height 23
checkbox input "true"
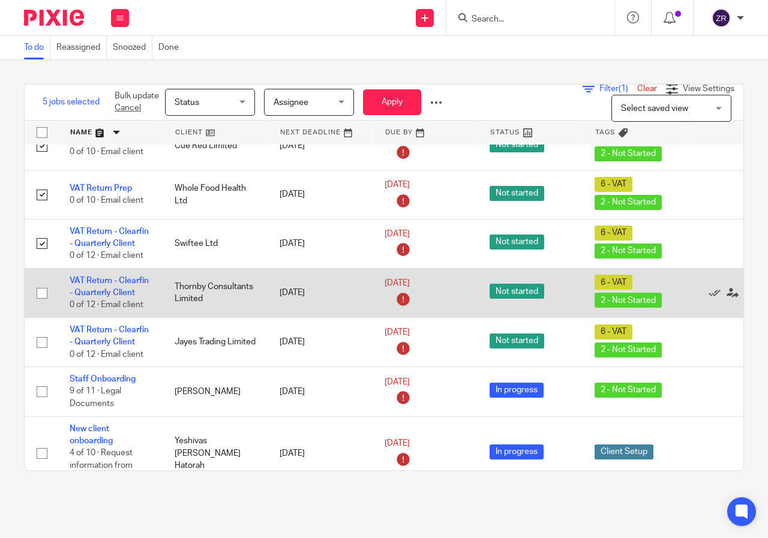
click at [41, 291] on input "checkbox" at bounding box center [42, 293] width 23 height 23
checkbox input "true"
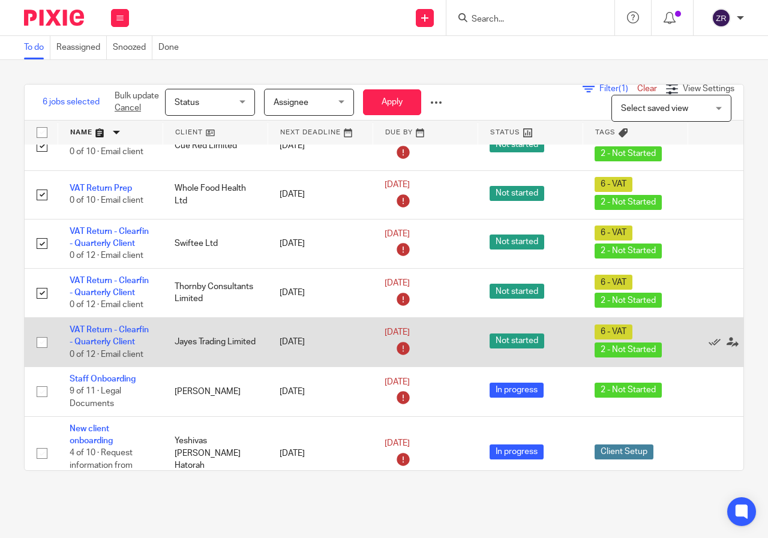
click at [42, 343] on input "checkbox" at bounding box center [42, 342] width 23 height 23
checkbox input "true"
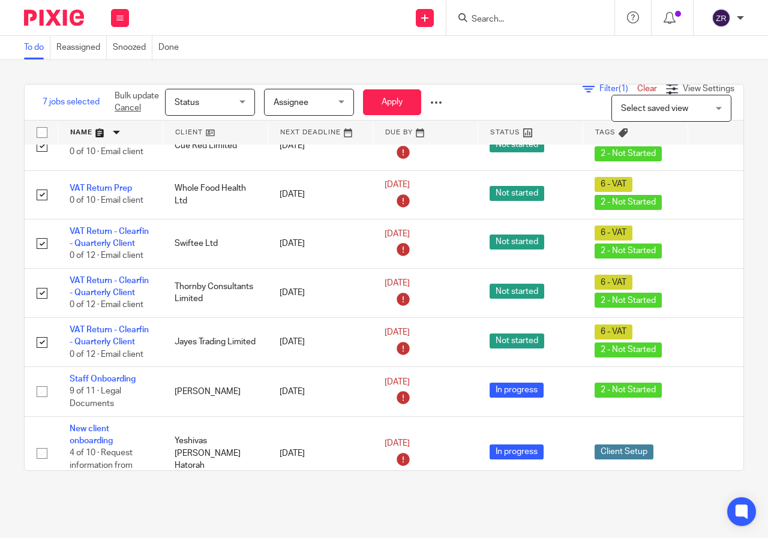
click at [209, 105] on span "Status" at bounding box center [207, 101] width 64 height 25
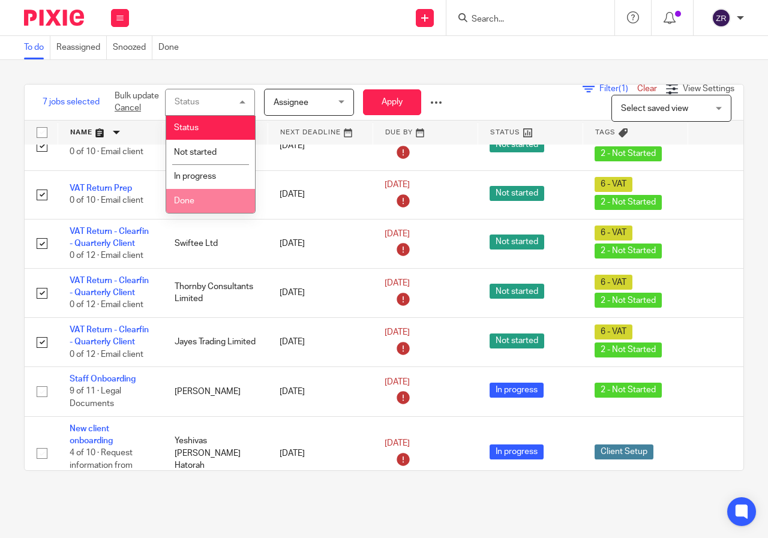
click at [185, 203] on span "Done" at bounding box center [184, 201] width 20 height 8
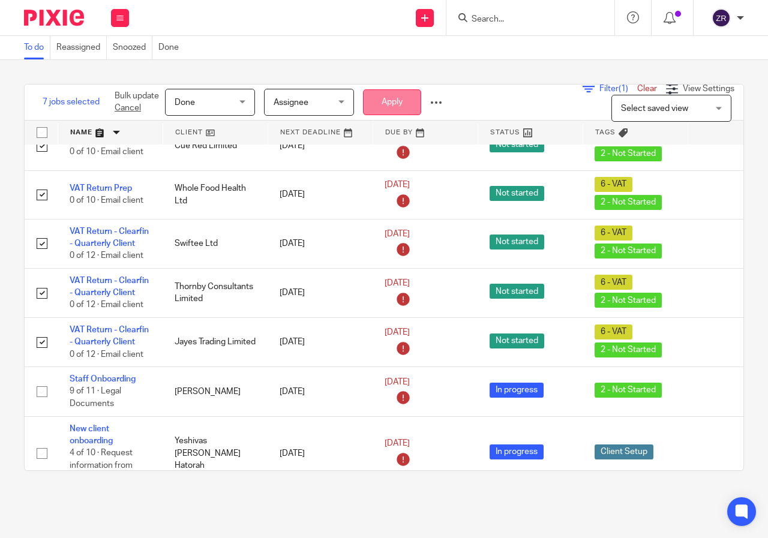
click at [392, 106] on button "Apply" at bounding box center [392, 102] width 58 height 26
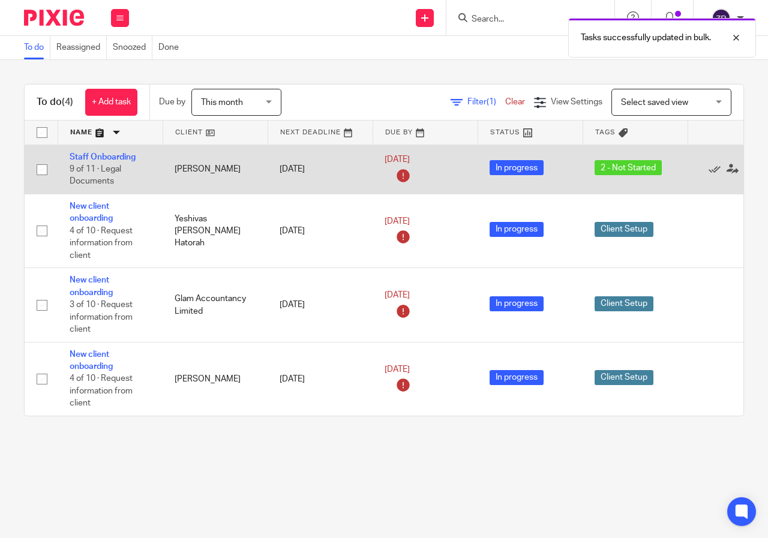
click at [106, 167] on span "9 of 11 · Legal Documents" at bounding box center [96, 175] width 52 height 21
click at [101, 176] on td "Staff Onboarding 9 of 11 · Legal Documents" at bounding box center [110, 169] width 105 height 49
click at [98, 156] on link "Staff Onboarding" at bounding box center [103, 157] width 66 height 8
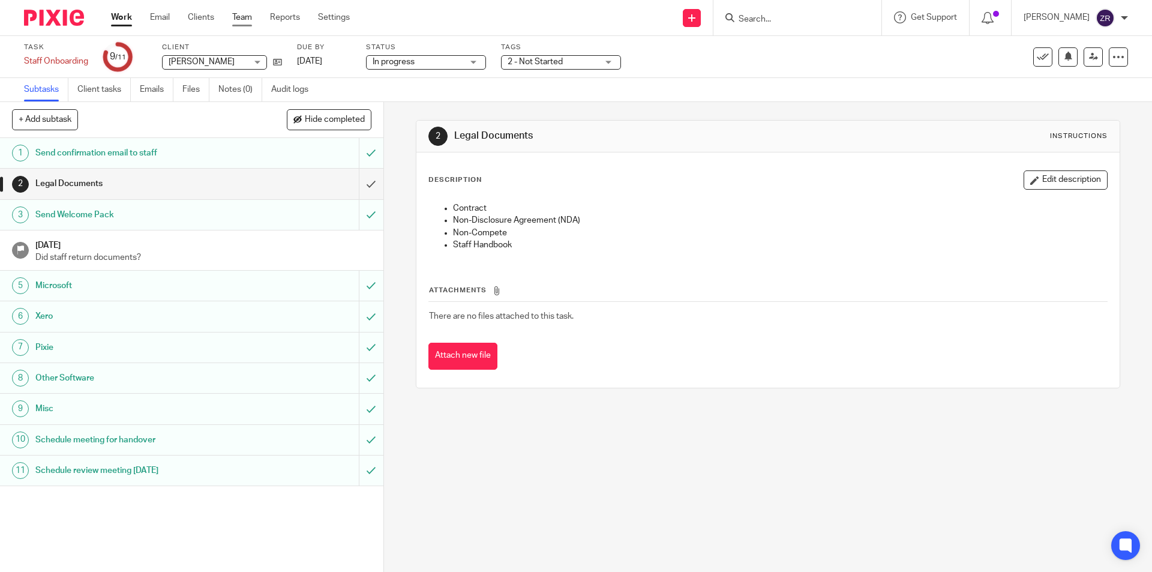
click at [245, 17] on link "Team" at bounding box center [242, 17] width 20 height 12
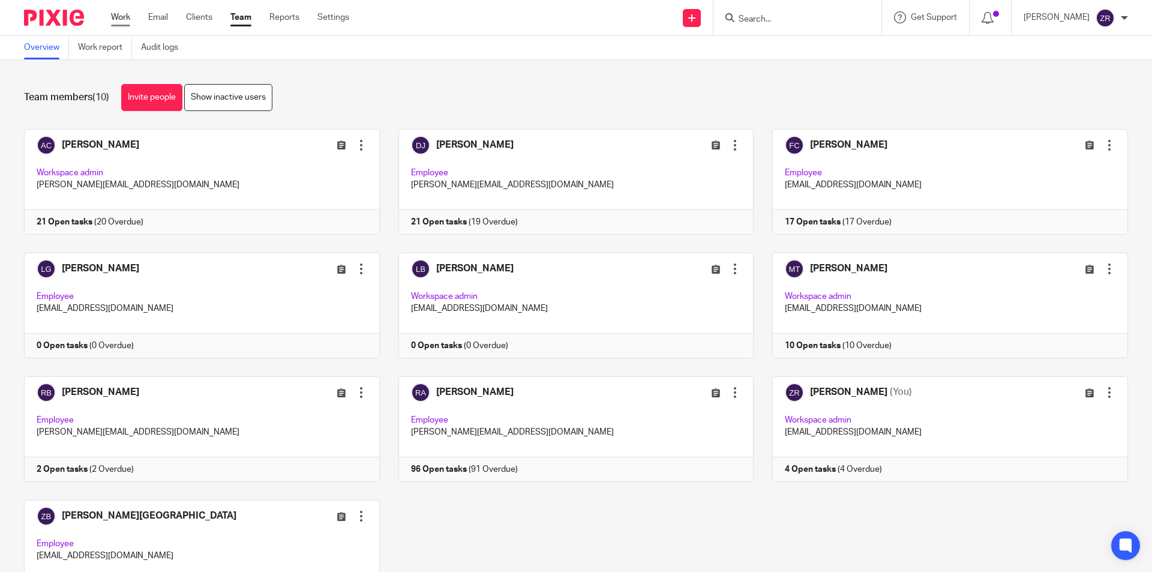
click at [119, 16] on link "Work" at bounding box center [120, 17] width 19 height 12
